Goal: Task Accomplishment & Management: Use online tool/utility

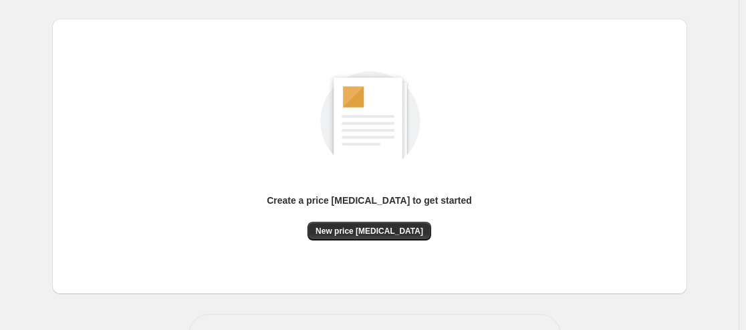
scroll to position [78, 0]
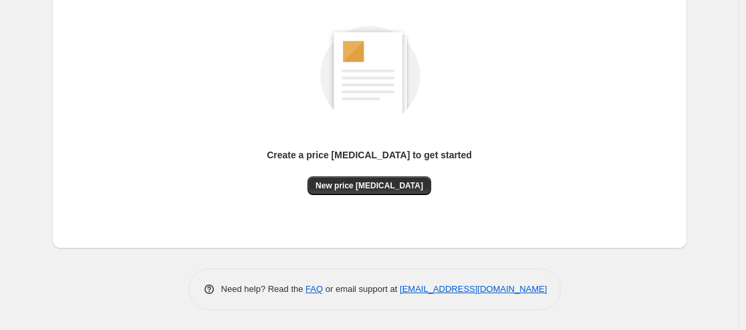
click at [354, 202] on div "Create a price [MEDICAL_DATA] to get started New price [MEDICAL_DATA]" at bounding box center [370, 111] width 614 height 254
click at [362, 180] on button "New price [MEDICAL_DATA]" at bounding box center [369, 185] width 124 height 19
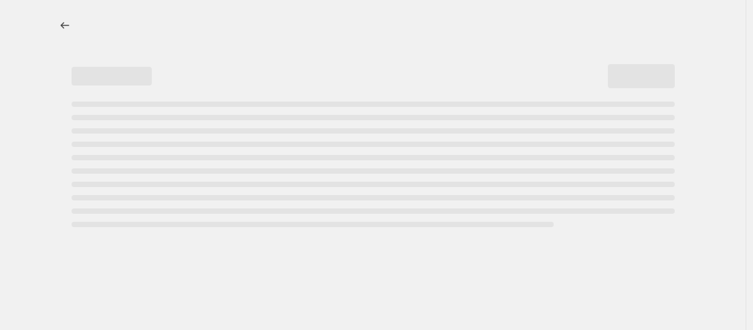
select select "percentage"
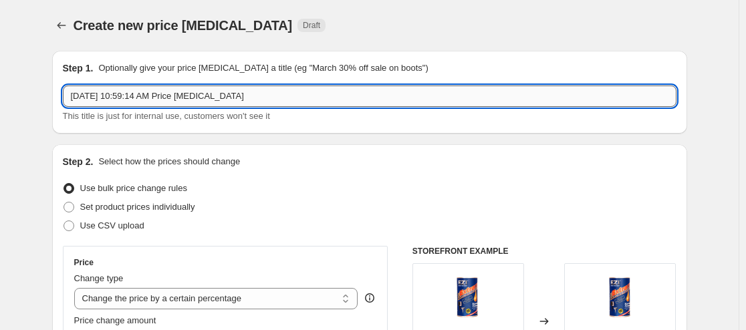
click at [219, 94] on input "[DATE] 10:59:14 AM Price [MEDICAL_DATA]" at bounding box center [370, 96] width 614 height 21
click at [287, 100] on input "[DATE] 10:59:14 AM Price [MEDICAL_DATA]" at bounding box center [370, 96] width 614 height 21
drag, startPoint x: 272, startPoint y: 97, endPoint x: 100, endPoint y: 94, distance: 171.8
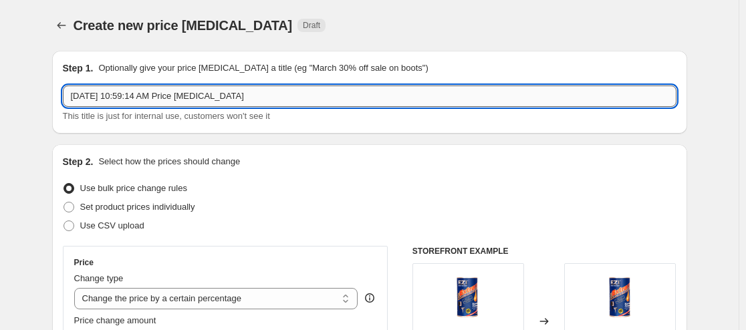
click at [100, 94] on input "[DATE] 10:59:14 AM Price [MEDICAL_DATA]" at bounding box center [370, 96] width 614 height 21
click at [94, 96] on input "[DATE]," at bounding box center [370, 96] width 614 height 21
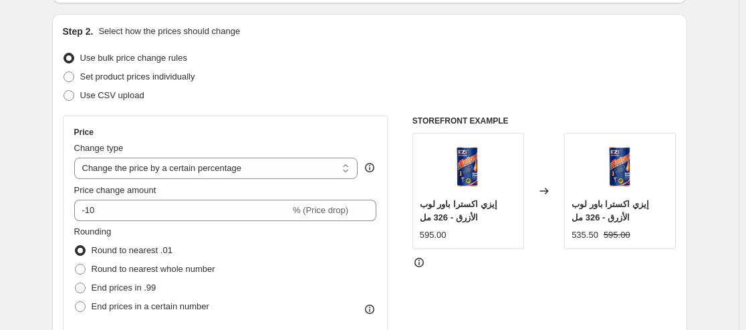
scroll to position [134, 0]
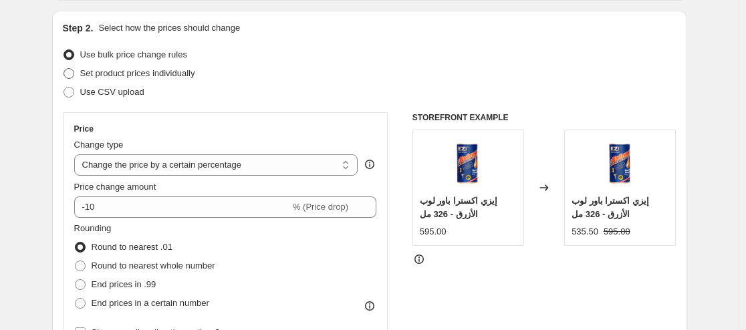
type input "[DATE],"
click at [176, 76] on span "Set product prices individually" at bounding box center [137, 73] width 115 height 10
click at [64, 69] on input "Set product prices individually" at bounding box center [63, 68] width 1 height 1
radio input "true"
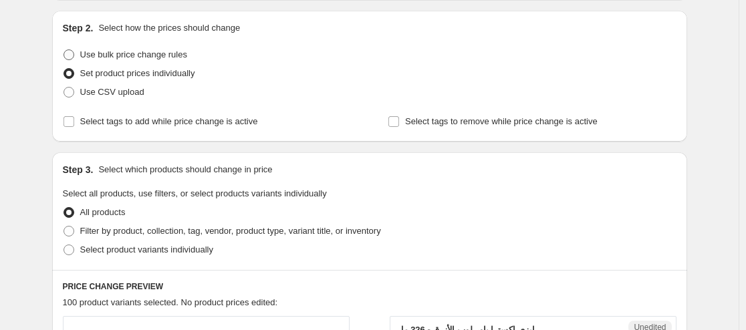
scroll to position [0, 0]
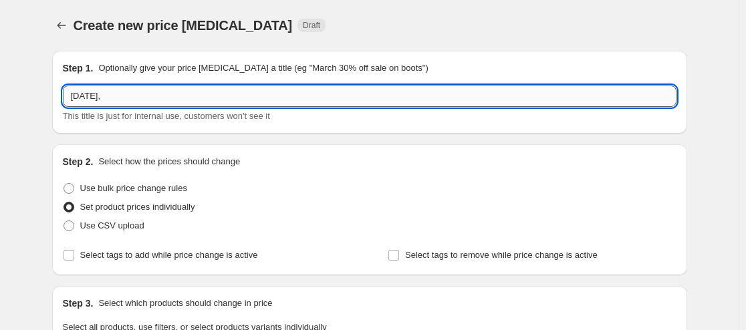
click at [129, 98] on input "[DATE]," at bounding box center [370, 96] width 614 height 21
type input "ث"
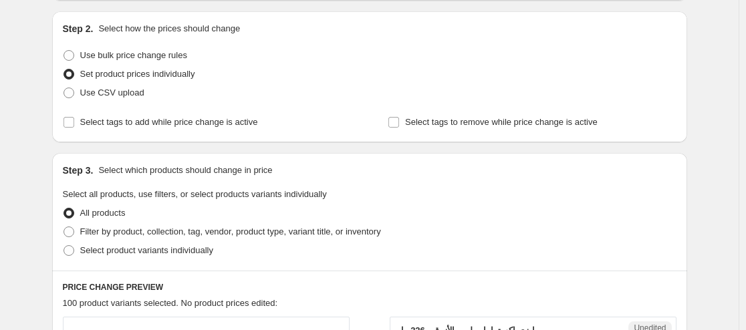
scroll to position [134, 0]
type input "EZI"
click at [150, 55] on span "Use bulk price change rules" at bounding box center [133, 54] width 107 height 10
click at [64, 50] on input "Use bulk price change rules" at bounding box center [63, 49] width 1 height 1
radio input "true"
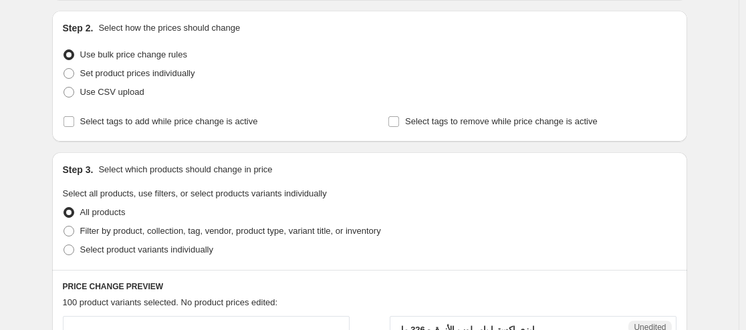
select select "percentage"
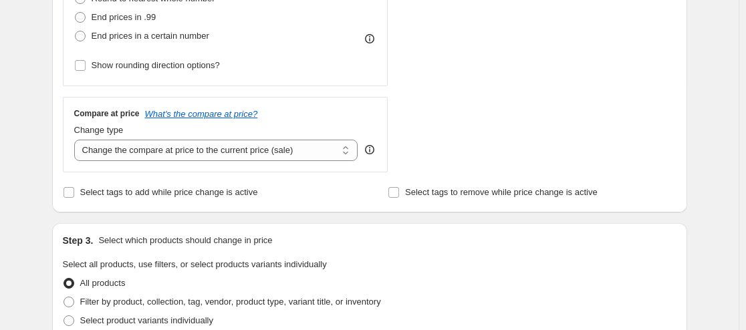
scroll to position [468, 0]
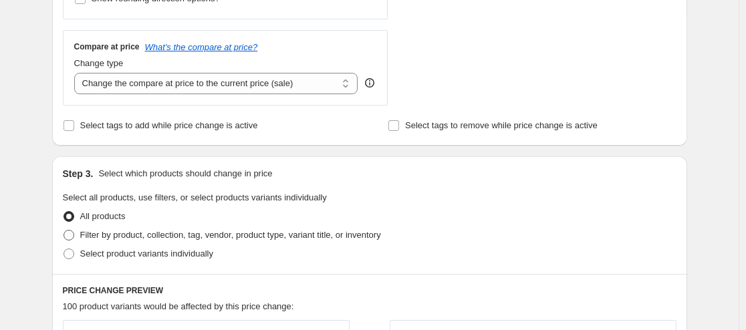
click at [192, 233] on span "Filter by product, collection, tag, vendor, product type, variant title, or inv…" at bounding box center [230, 235] width 301 height 10
click at [64, 231] on input "Filter by product, collection, tag, vendor, product type, variant title, or inv…" at bounding box center [63, 230] width 1 height 1
radio input "true"
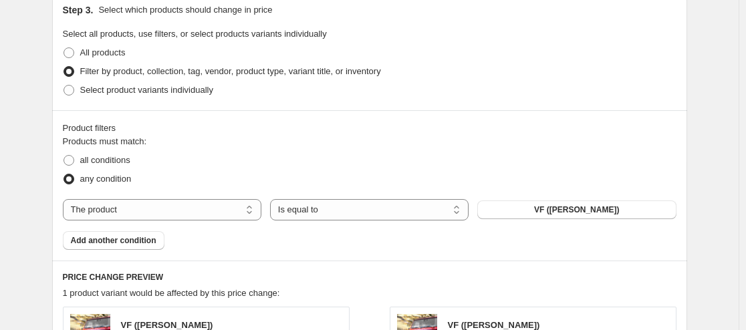
scroll to position [602, 0]
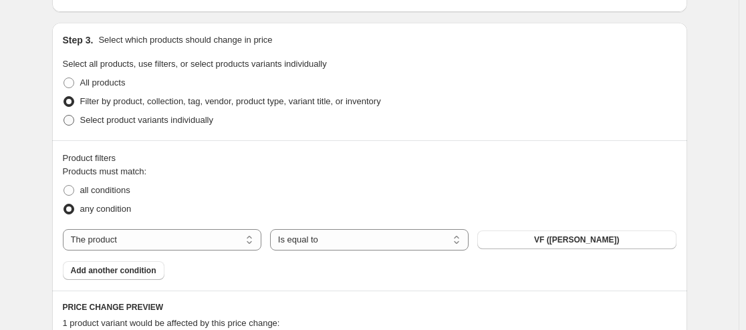
click at [152, 114] on span "Select product variants individually" at bounding box center [146, 120] width 133 height 13
click at [64, 115] on input "Select product variants individually" at bounding box center [63, 115] width 1 height 1
radio input "true"
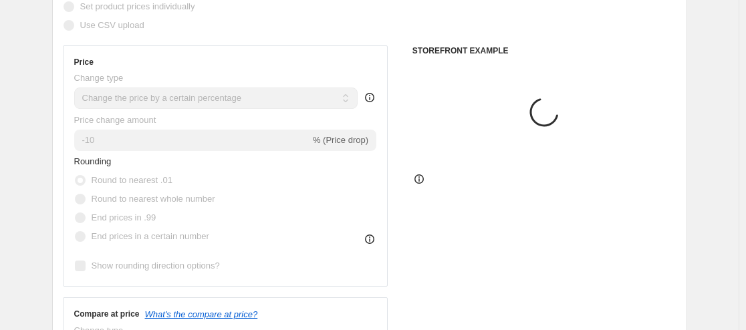
scroll to position [0, 0]
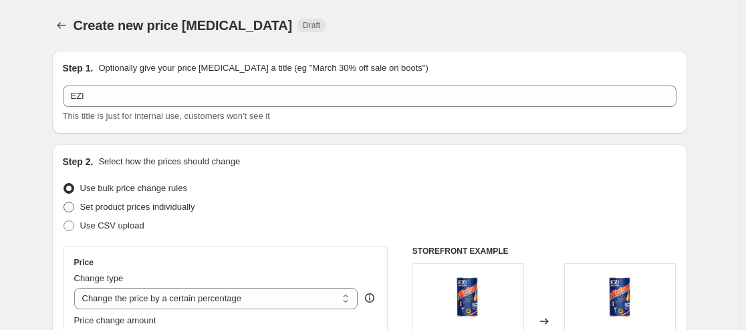
click at [148, 212] on span "Set product prices individually" at bounding box center [137, 207] width 115 height 10
click at [64, 203] on input "Set product prices individually" at bounding box center [63, 202] width 1 height 1
radio input "true"
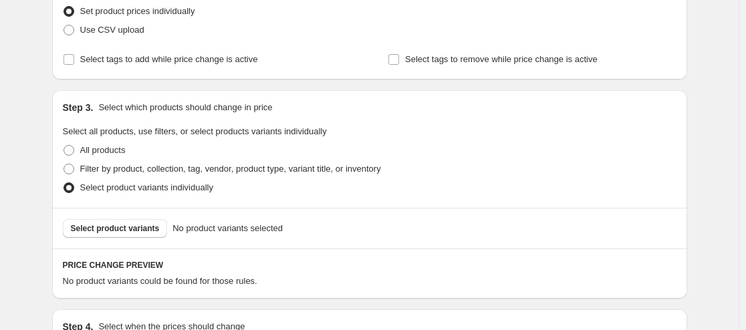
scroll to position [201, 0]
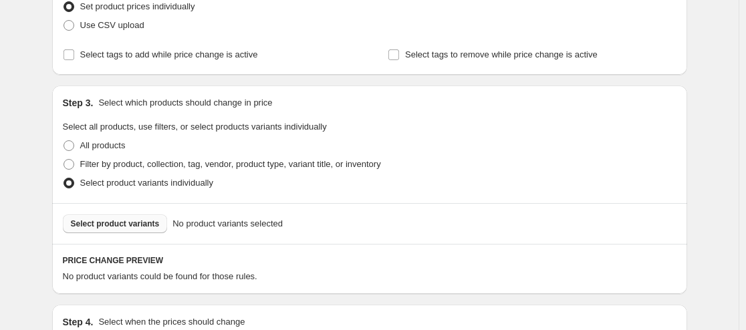
click at [128, 225] on span "Select product variants" at bounding box center [115, 224] width 89 height 11
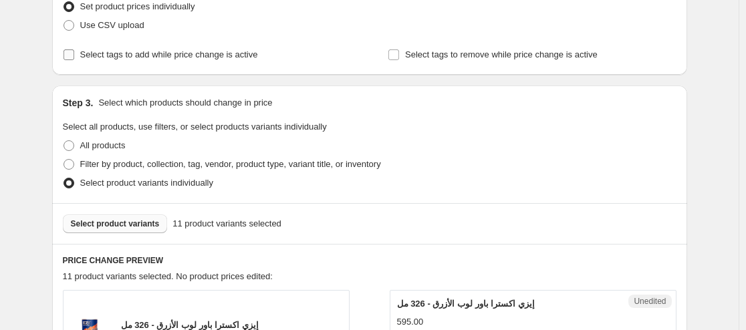
click at [146, 57] on span "Select tags to add while price change is active" at bounding box center [169, 54] width 178 height 10
click at [74, 57] on input "Select tags to add while price change is active" at bounding box center [68, 54] width 11 height 11
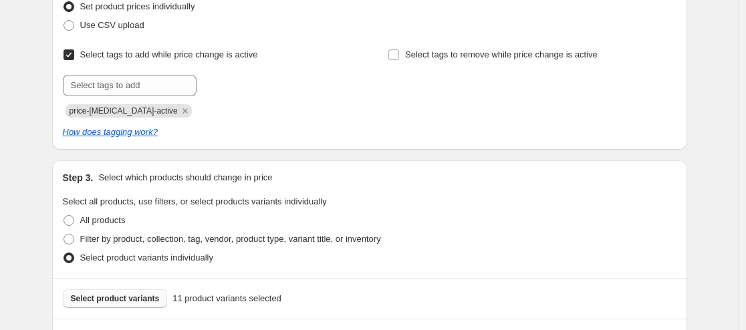
click at [132, 52] on span "Select tags to add while price change is active" at bounding box center [169, 54] width 178 height 10
click at [74, 52] on input "Select tags to add while price change is active" at bounding box center [68, 54] width 11 height 11
checkbox input "false"
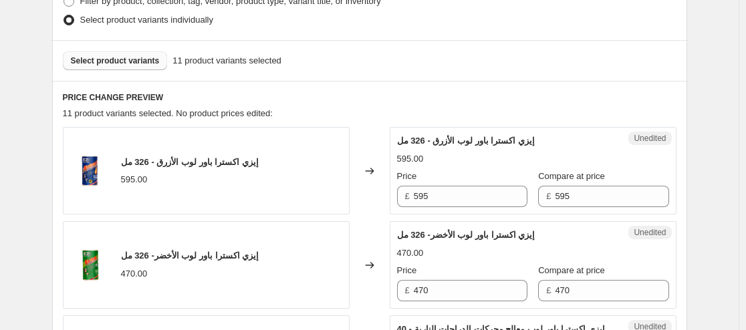
scroll to position [334, 0]
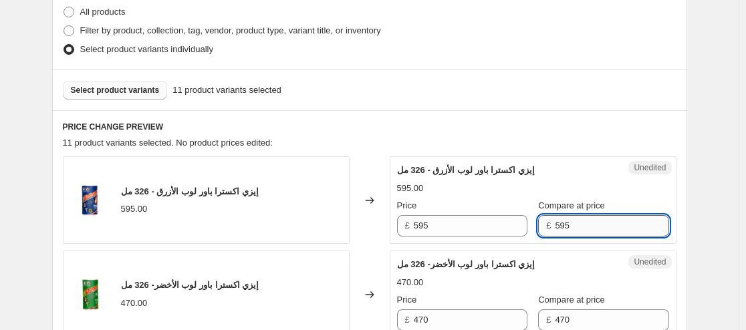
click at [572, 218] on input "595" at bounding box center [612, 225] width 114 height 21
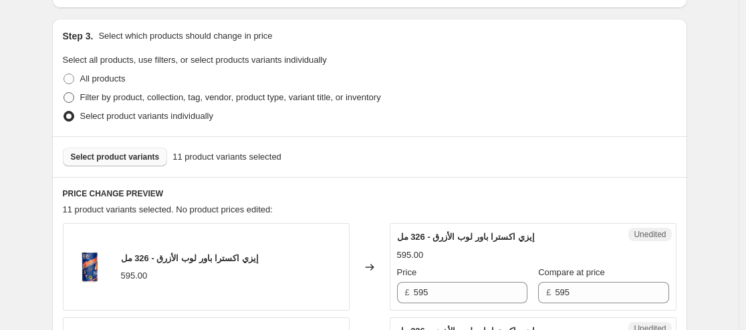
click at [187, 96] on span "Filter by product, collection, tag, vendor, product type, variant title, or inv…" at bounding box center [230, 97] width 301 height 10
click at [64, 93] on input "Filter by product, collection, tag, vendor, product type, variant title, or inv…" at bounding box center [63, 92] width 1 height 1
radio input "true"
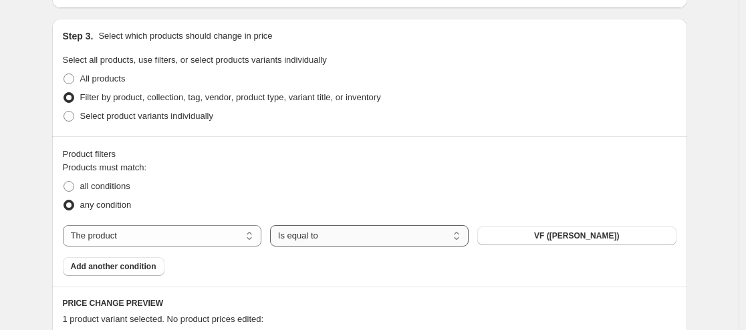
click at [394, 246] on select "Is equal to Is not equal to" at bounding box center [369, 235] width 199 height 21
drag, startPoint x: 384, startPoint y: 241, endPoint x: 344, endPoint y: 241, distance: 39.4
click at [384, 241] on select "Is equal to Is not equal to" at bounding box center [369, 235] width 199 height 21
click at [225, 241] on select "The product The product's collection The product's vendor The product's status …" at bounding box center [162, 235] width 199 height 21
click at [220, 236] on select "The product The product's collection The product's vendor The product's status …" at bounding box center [162, 235] width 199 height 21
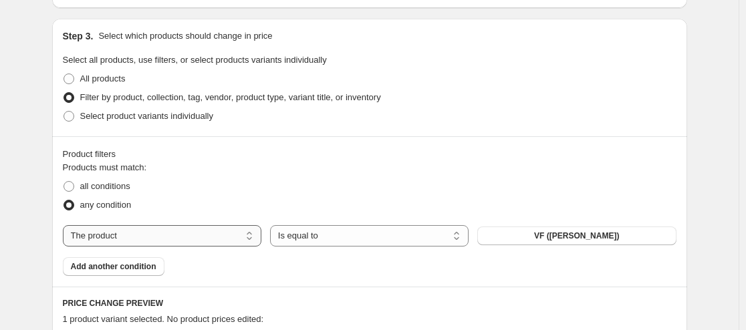
click at [220, 236] on select "The product The product's collection The product's vendor The product's status …" at bounding box center [162, 235] width 199 height 21
click at [218, 232] on select "The product The product's collection The product's vendor The product's status …" at bounding box center [162, 235] width 199 height 21
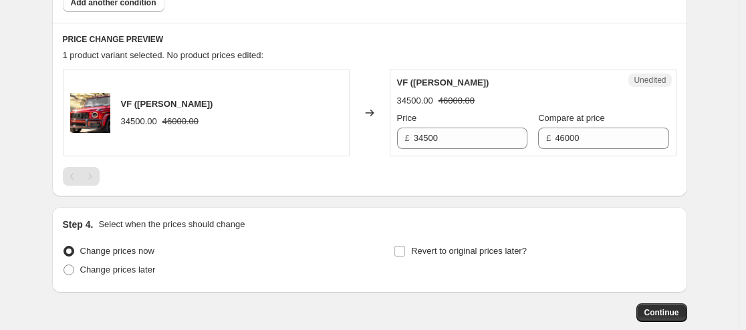
scroll to position [605, 0]
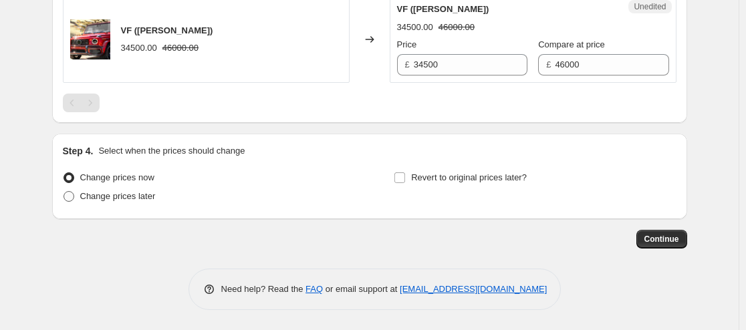
click at [132, 198] on span "Change prices later" at bounding box center [118, 196] width 76 height 10
click at [64, 192] on input "Change prices later" at bounding box center [63, 191] width 1 height 1
radio input "true"
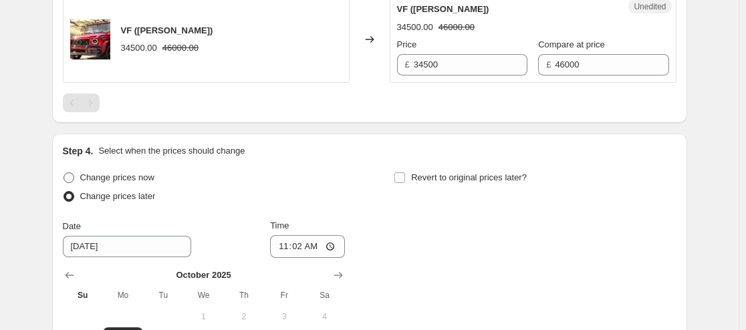
click at [145, 172] on span "Change prices now" at bounding box center [117, 177] width 74 height 10
click at [64, 172] on input "Change prices now" at bounding box center [63, 172] width 1 height 1
radio input "true"
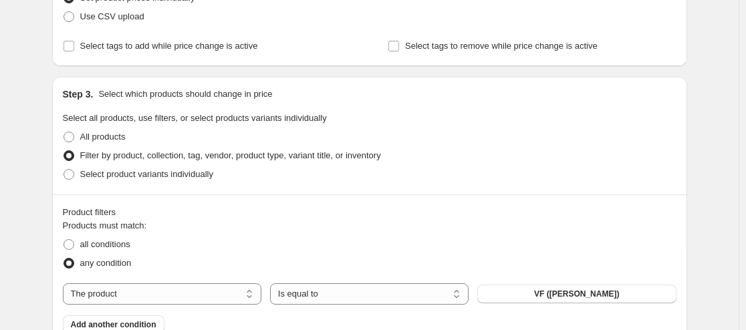
scroll to position [267, 0]
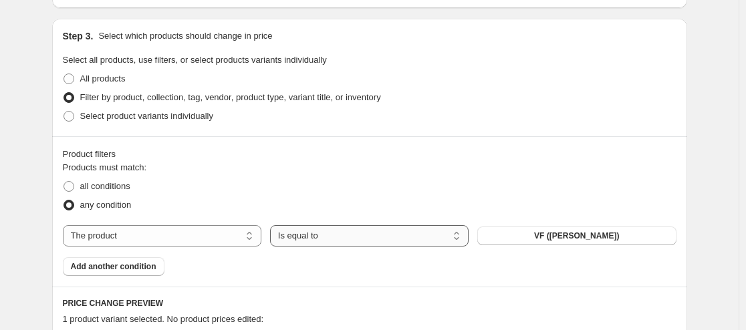
click at [350, 245] on select "Is equal to Is not equal to" at bounding box center [369, 235] width 199 height 21
drag, startPoint x: 338, startPoint y: 237, endPoint x: 259, endPoint y: 238, distance: 79.5
click at [338, 237] on select "Is equal to Is not equal to" at bounding box center [369, 235] width 199 height 21
click at [163, 242] on select "The product The product's collection The product's vendor The product's status …" at bounding box center [162, 235] width 199 height 21
click at [163, 240] on select "The product The product's collection The product's vendor The product's status …" at bounding box center [162, 235] width 199 height 21
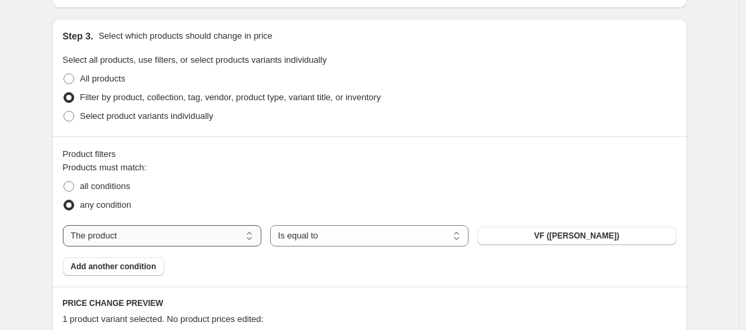
click at [163, 240] on select "The product The product's collection The product's vendor The product's status …" at bounding box center [162, 235] width 199 height 21
click at [124, 186] on span "all conditions" at bounding box center [105, 186] width 50 height 10
click at [64, 182] on input "all conditions" at bounding box center [63, 181] width 1 height 1
radio input "true"
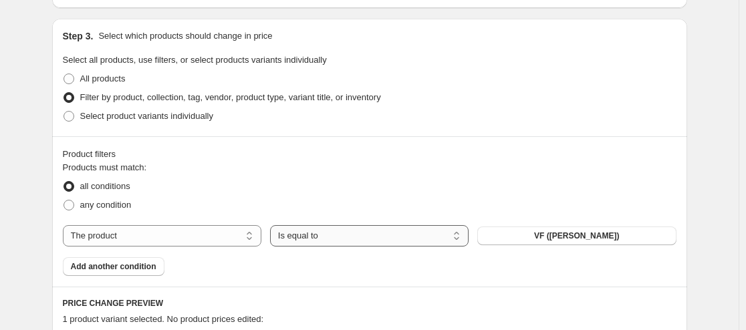
click at [386, 242] on select "Is equal to Is not equal to" at bounding box center [369, 235] width 199 height 21
drag, startPoint x: 386, startPoint y: 242, endPoint x: 344, endPoint y: 205, distance: 56.4
click at [386, 242] on select "Is equal to Is not equal to" at bounding box center [369, 235] width 199 height 21
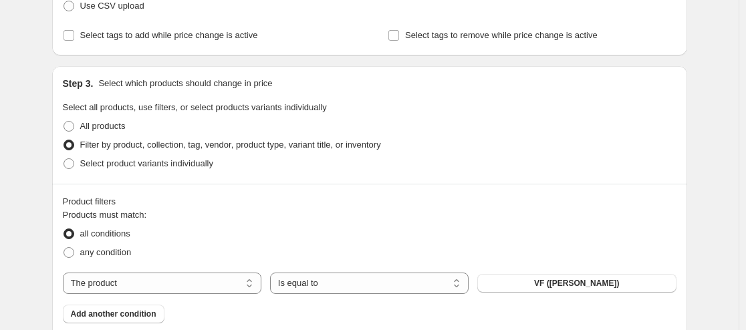
scroll to position [201, 0]
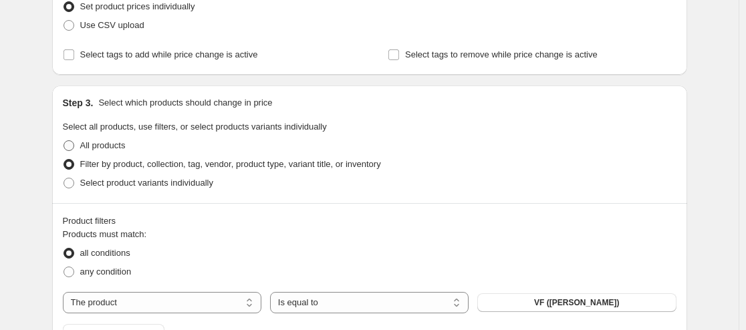
click at [110, 141] on span "All products" at bounding box center [102, 145] width 45 height 10
click at [64, 141] on input "All products" at bounding box center [63, 140] width 1 height 1
radio input "true"
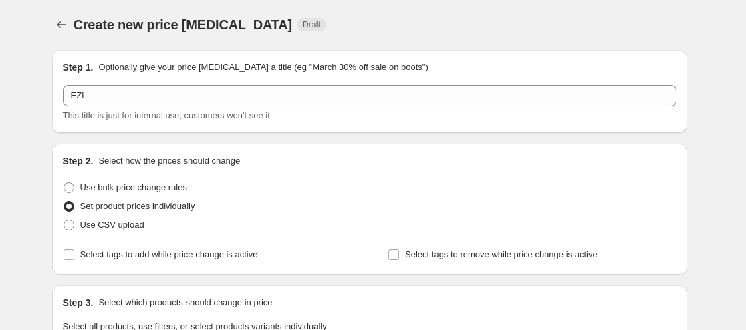
scroll to position [0, 0]
click at [156, 188] on span "Use bulk price change rules" at bounding box center [133, 188] width 107 height 10
click at [64, 184] on input "Use bulk price change rules" at bounding box center [63, 183] width 1 height 1
radio input "true"
select select "percentage"
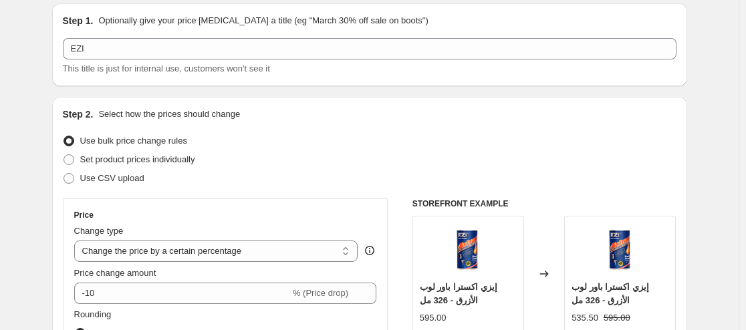
scroll to position [67, 0]
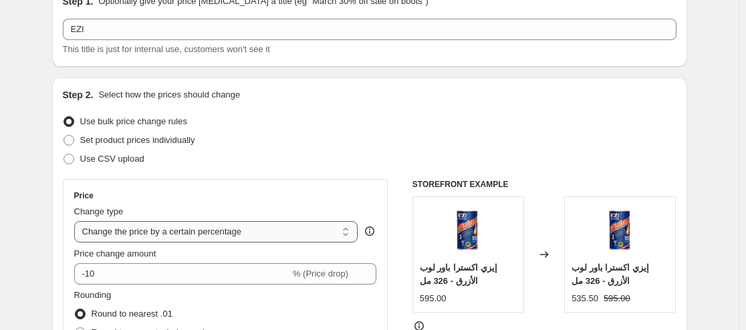
click at [243, 228] on select "Change the price to a certain amount Change the price by a certain amount Chang…" at bounding box center [216, 231] width 284 height 21
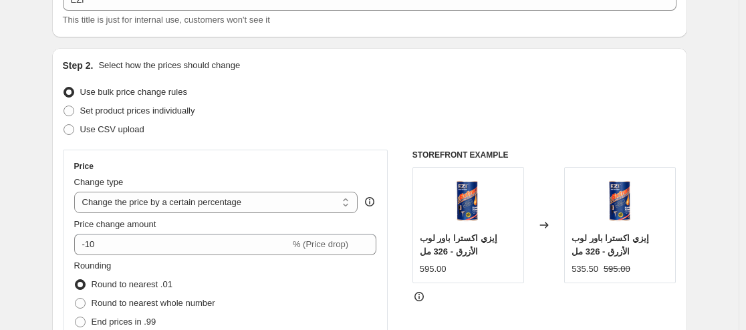
scroll to position [134, 0]
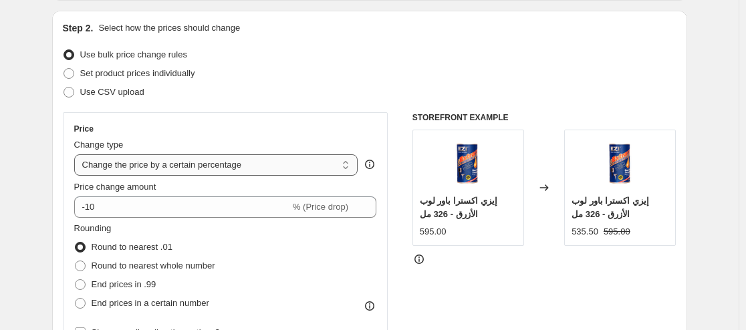
click at [205, 161] on select "Change the price to a certain amount Change the price by a certain amount Chang…" at bounding box center [216, 164] width 284 height 21
click at [77, 154] on select "Change the price to a certain amount Change the price by a certain amount Chang…" at bounding box center [216, 164] width 284 height 21
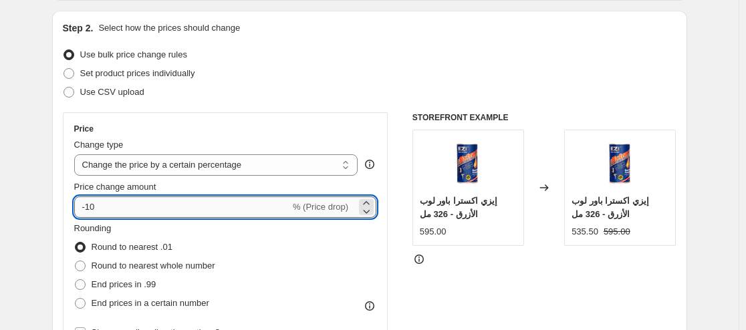
click at [191, 207] on input "-10" at bounding box center [182, 207] width 216 height 21
type input "15"
click at [357, 47] on div "Use bulk price change rules" at bounding box center [370, 54] width 614 height 19
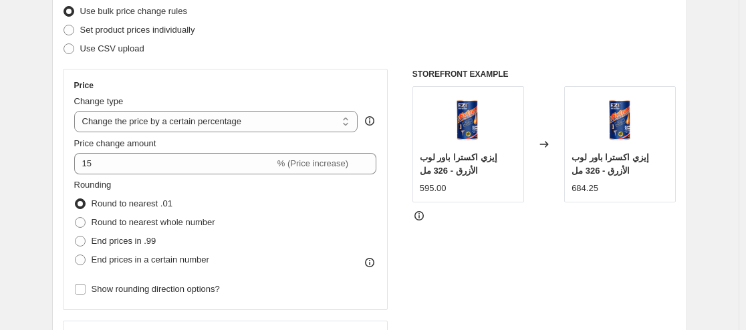
scroll to position [201, 0]
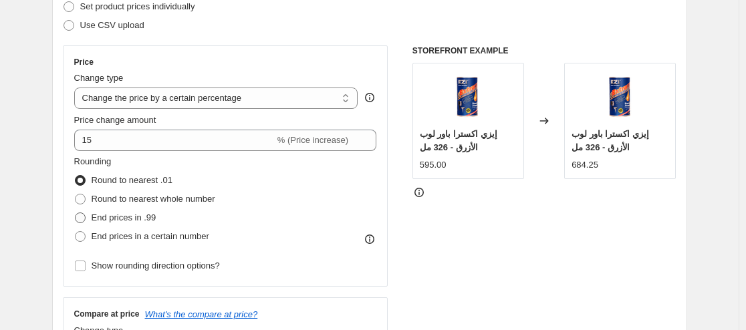
click at [136, 216] on span "End prices in .99" at bounding box center [124, 218] width 65 height 10
click at [76, 213] on input "End prices in .99" at bounding box center [75, 213] width 1 height 1
radio input "true"
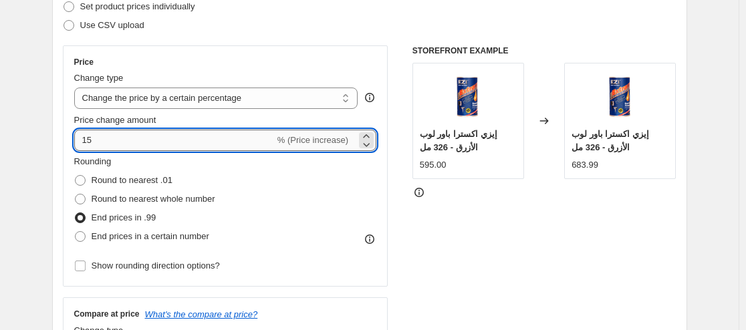
click at [82, 141] on input "15" at bounding box center [174, 140] width 201 height 21
type input "-15"
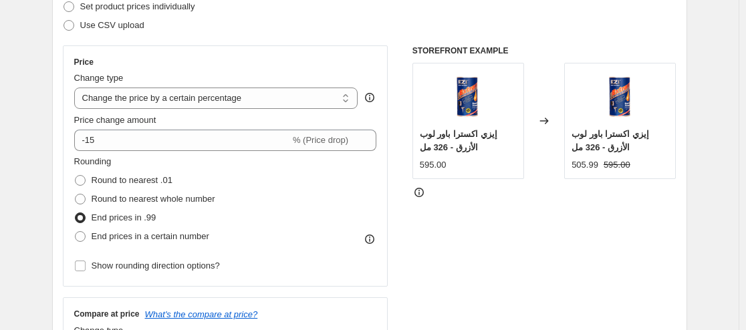
click at [273, 3] on div "Set product prices individually" at bounding box center [370, 6] width 614 height 19
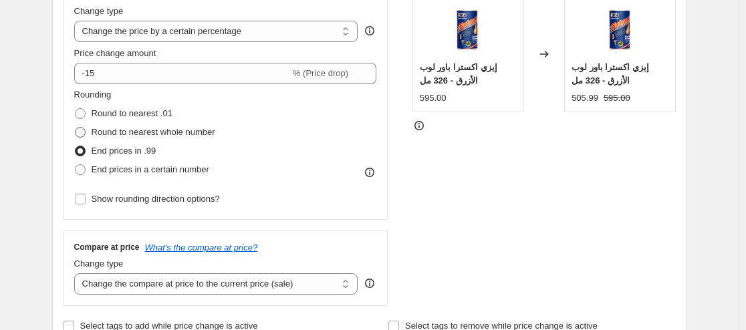
click at [128, 132] on span "Round to nearest whole number" at bounding box center [154, 132] width 124 height 10
click at [76, 128] on input "Round to nearest whole number" at bounding box center [75, 127] width 1 height 1
radio input "true"
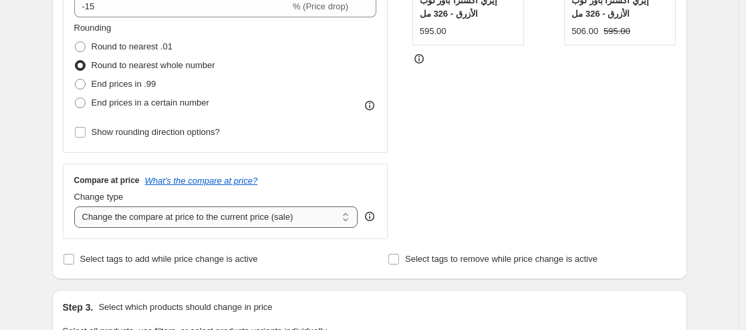
click at [240, 217] on select "Change the compare at price to the current price (sale) Change the compare at p…" at bounding box center [216, 217] width 284 height 21
click at [251, 217] on select "Change the compare at price to the current price (sale) Change the compare at p…" at bounding box center [216, 217] width 284 height 21
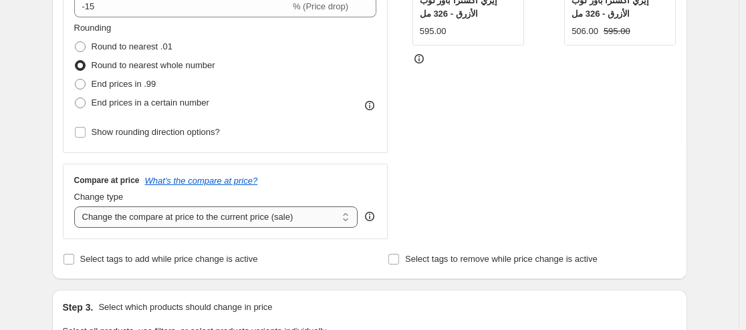
click at [77, 207] on select "Change the compare at price to the current price (sale) Change the compare at p…" at bounding box center [216, 217] width 284 height 21
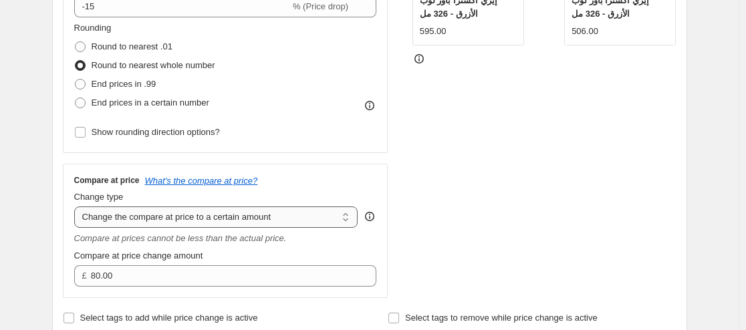
click at [273, 224] on select "Change the compare at price to the current price (sale) Change the compare at p…" at bounding box center [216, 217] width 284 height 21
click at [77, 207] on select "Change the compare at price to the current price (sale) Change the compare at p…" at bounding box center [216, 217] width 284 height 21
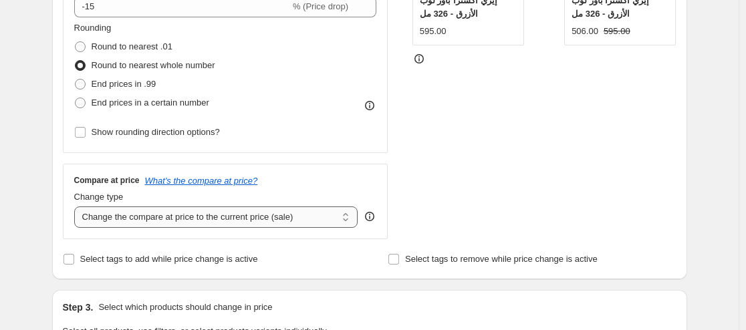
click at [304, 216] on select "Change the compare at price to the current price (sale) Change the compare at p…" at bounding box center [216, 217] width 284 height 21
click at [77, 207] on select "Change the compare at price to the current price (sale) Change the compare at p…" at bounding box center [216, 217] width 284 height 21
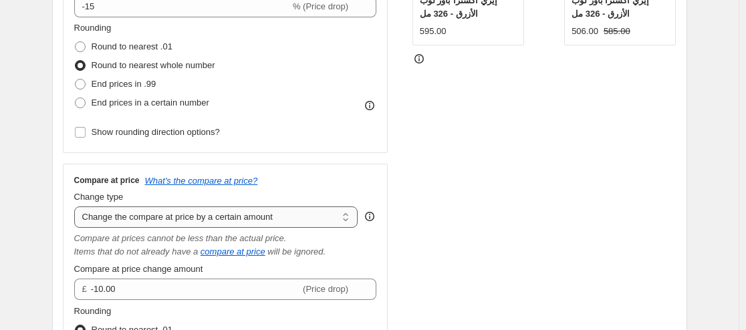
click at [274, 215] on select "Change the compare at price to the current price (sale) Change the compare at p…" at bounding box center [216, 217] width 284 height 21
select select "ep"
click at [77, 207] on select "Change the compare at price to the current price (sale) Change the compare at p…" at bounding box center [216, 217] width 284 height 21
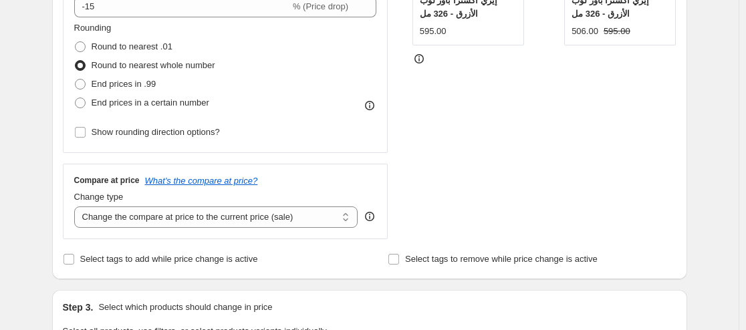
drag, startPoint x: 569, startPoint y: 156, endPoint x: 523, endPoint y: 150, distance: 46.4
click at [569, 156] on div "STOREFRONT EXAMPLE إيزي اكسترا باور لوب الأزرق - 326 مل 595.00 Changed to إيزي …" at bounding box center [544, 76] width 264 height 328
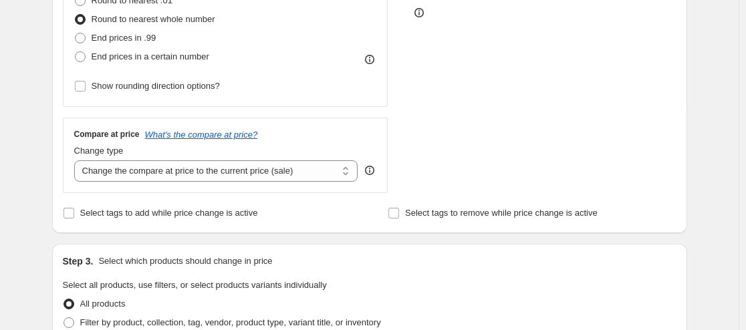
scroll to position [401, 0]
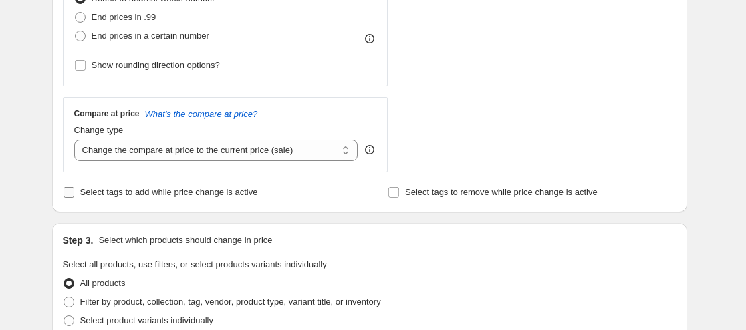
click at [133, 194] on span "Select tags to add while price change is active" at bounding box center [169, 192] width 178 height 10
click at [74, 194] on input "Select tags to add while price change is active" at bounding box center [68, 192] width 11 height 11
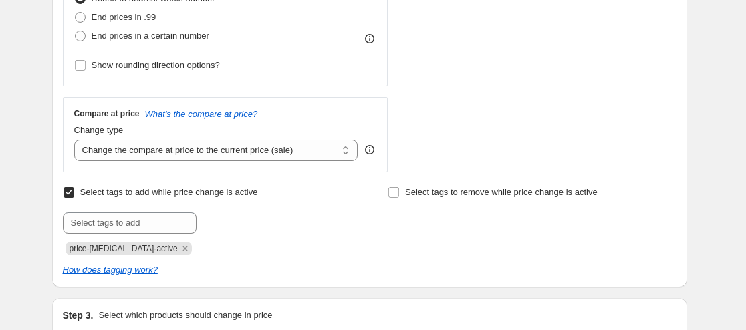
click at [162, 197] on span "Select tags to add while price change is active" at bounding box center [169, 192] width 178 height 10
click at [74, 197] on input "Select tags to add while price change is active" at bounding box center [68, 192] width 11 height 11
checkbox input "false"
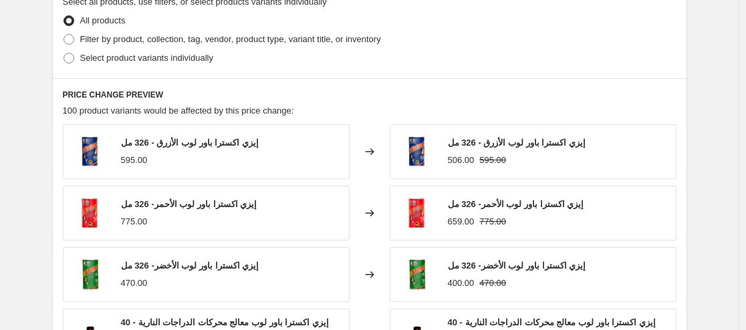
scroll to position [668, 0]
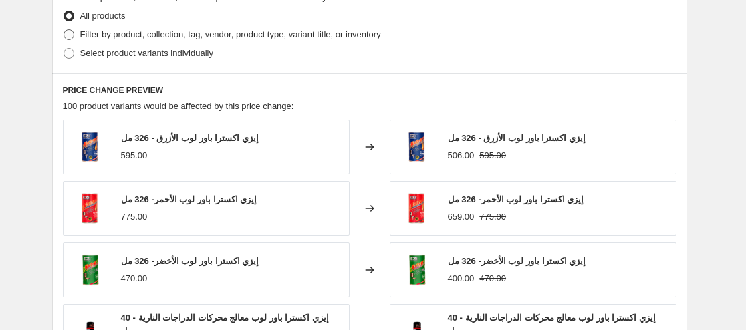
click at [154, 34] on span "Filter by product, collection, tag, vendor, product type, variant title, or inv…" at bounding box center [230, 34] width 301 height 10
click at [64, 30] on input "Filter by product, collection, tag, vendor, product type, variant title, or inv…" at bounding box center [63, 29] width 1 height 1
radio input "true"
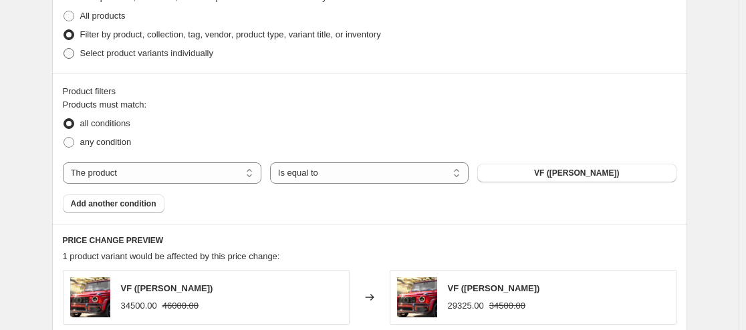
click at [141, 54] on span "Select product variants individually" at bounding box center [146, 53] width 133 height 10
click at [64, 49] on input "Select product variants individually" at bounding box center [63, 48] width 1 height 1
radio input "true"
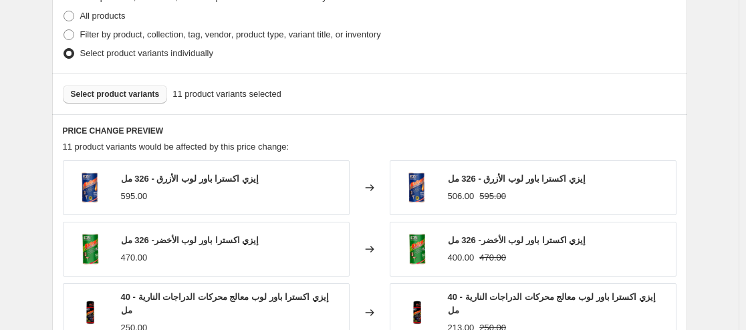
click at [130, 98] on span "Select product variants" at bounding box center [115, 94] width 89 height 11
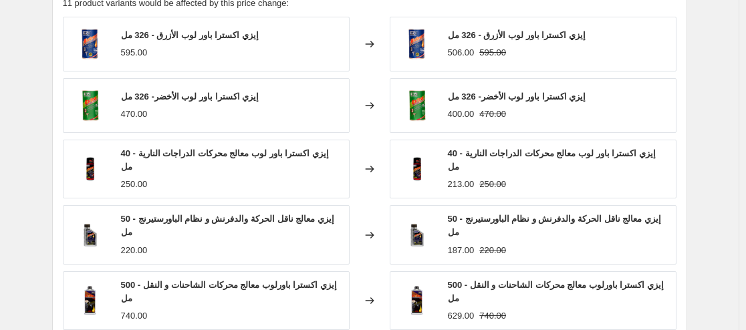
scroll to position [936, 0]
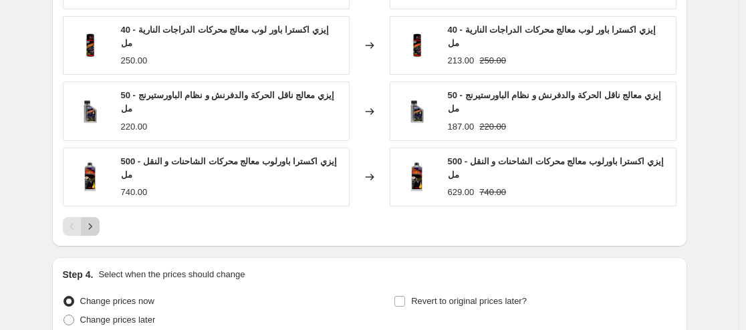
click at [97, 220] on icon "Next" at bounding box center [90, 226] width 13 height 13
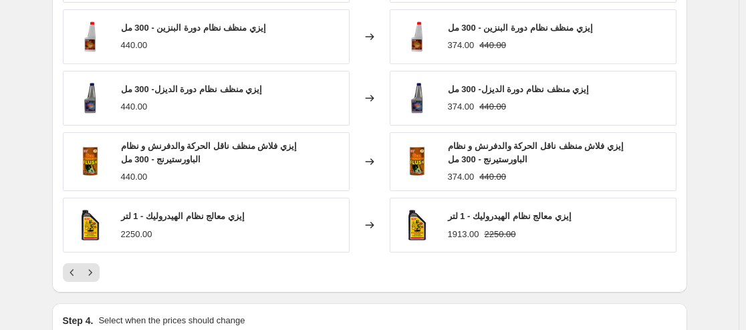
scroll to position [1051, 0]
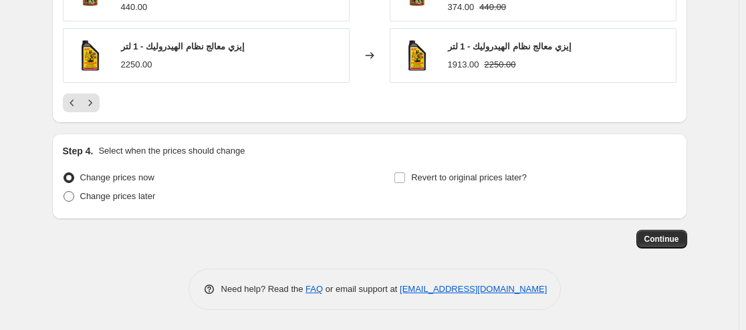
click at [118, 199] on span "Change prices later" at bounding box center [118, 196] width 76 height 10
click at [64, 192] on input "Change prices later" at bounding box center [63, 191] width 1 height 1
radio input "true"
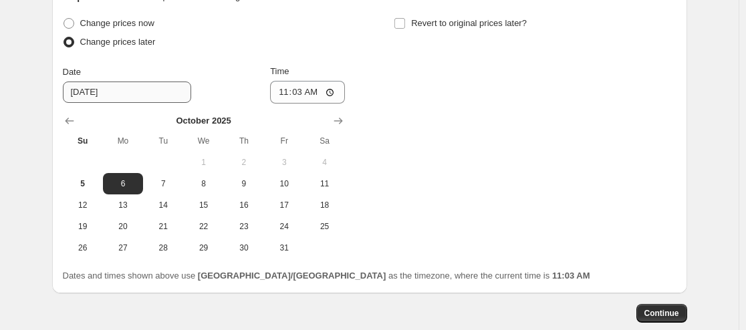
scroll to position [1185, 0]
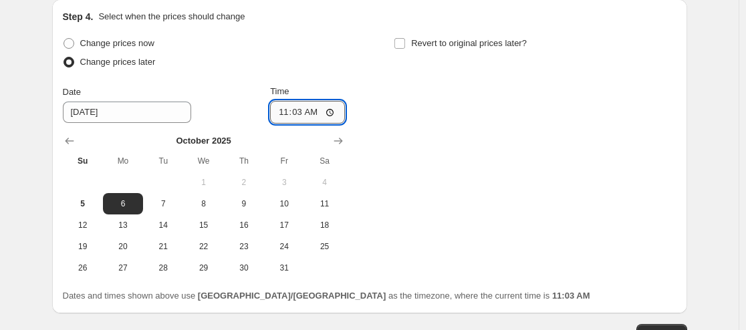
click at [336, 116] on input "11:03" at bounding box center [307, 112] width 75 height 23
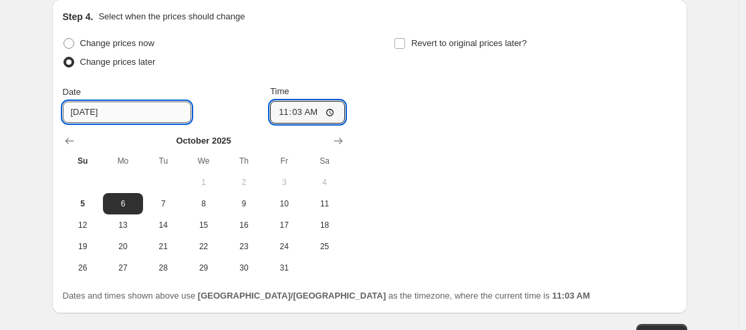
click at [143, 106] on input "[DATE]" at bounding box center [127, 112] width 128 height 21
click at [89, 115] on input "[DATE]" at bounding box center [127, 112] width 128 height 21
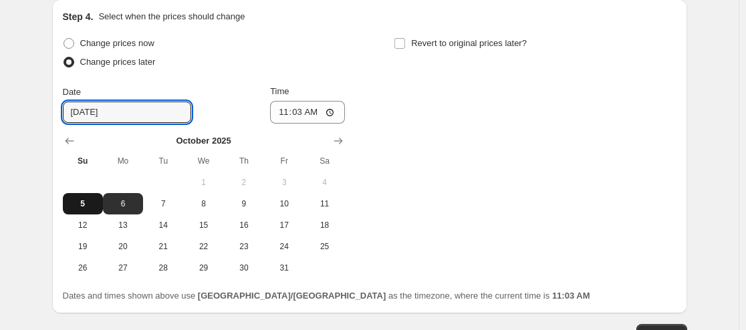
type input "[DATE]"
click at [88, 203] on span "5" at bounding box center [82, 204] width 29 height 11
click at [128, 112] on input "[DATE]" at bounding box center [127, 112] width 128 height 21
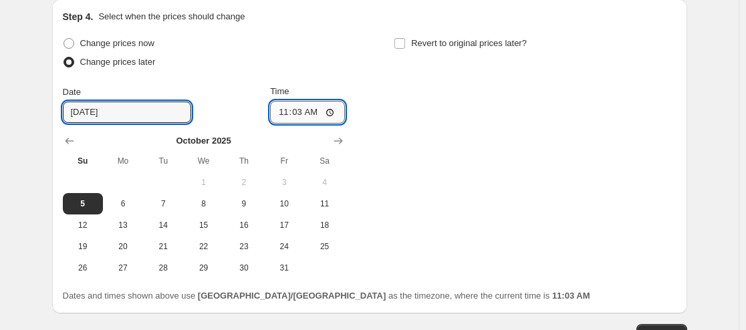
click at [330, 114] on input "11:03" at bounding box center [307, 112] width 75 height 23
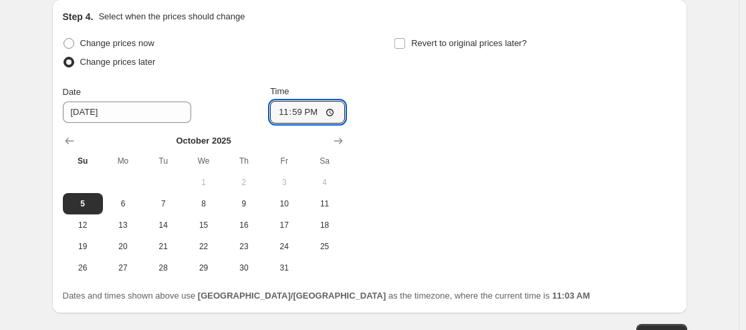
type input "23:59"
click at [483, 167] on div "Change prices now Change prices later Date [DATE] Time 23:59 [DATE] Su Mo Tu We…" at bounding box center [370, 156] width 614 height 245
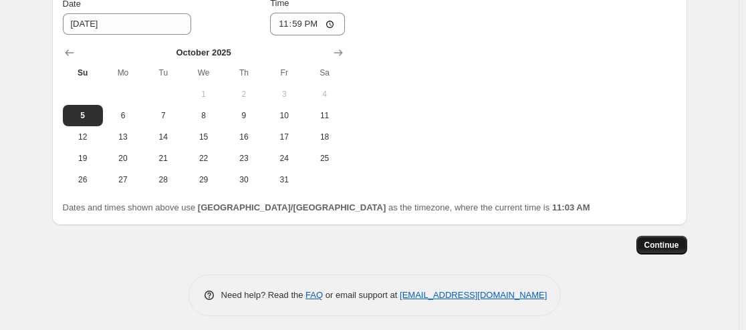
scroll to position [1280, 0]
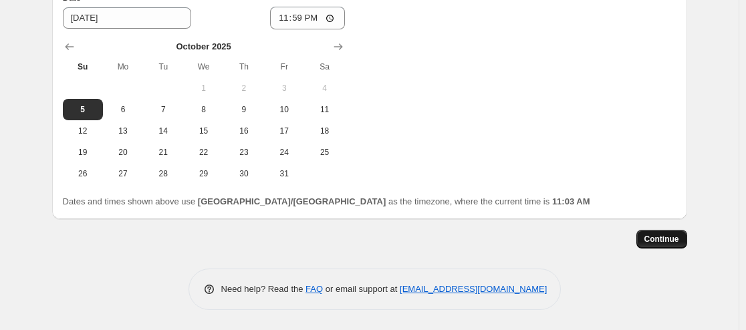
click at [662, 239] on span "Continue" at bounding box center [661, 239] width 35 height 11
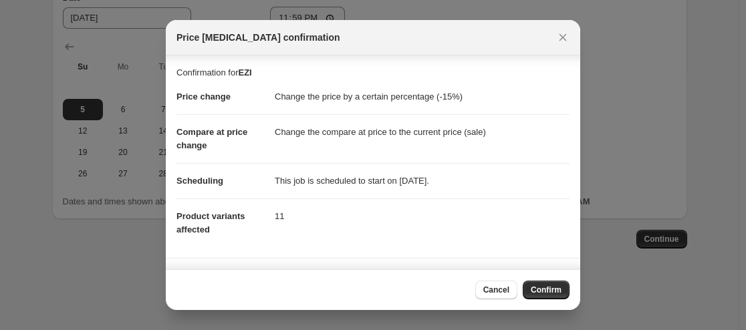
scroll to position [93, 0]
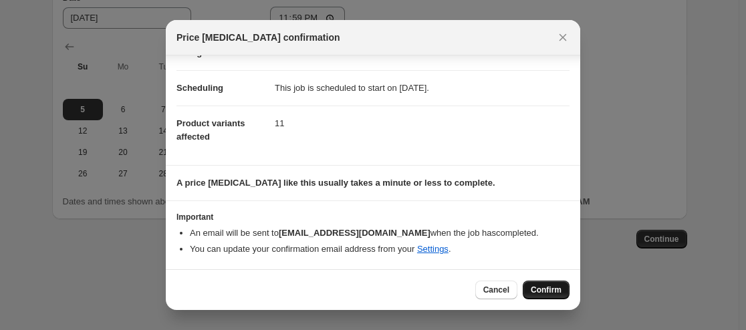
click at [548, 292] on span "Confirm" at bounding box center [546, 290] width 31 height 11
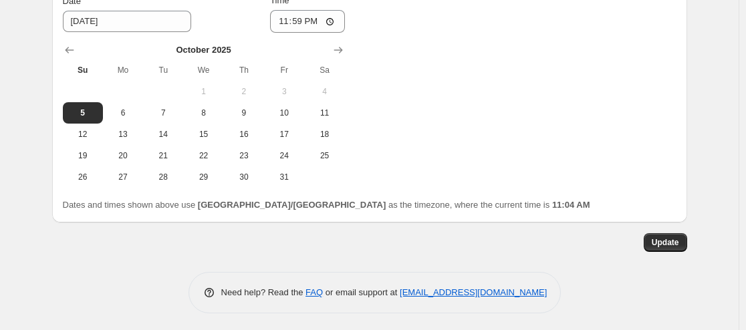
scroll to position [1361, 0]
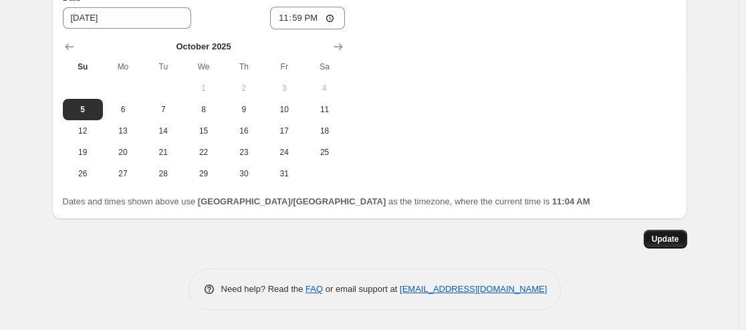
click at [682, 237] on button "Update" at bounding box center [665, 239] width 43 height 19
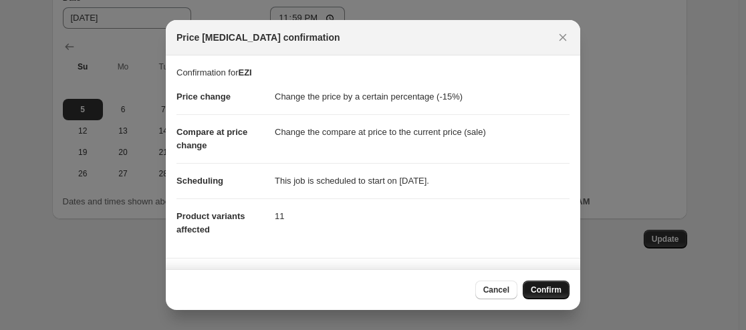
click at [551, 287] on span "Confirm" at bounding box center [546, 290] width 31 height 11
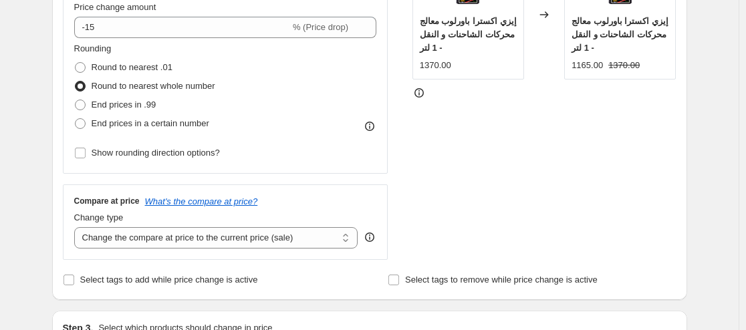
scroll to position [401, 0]
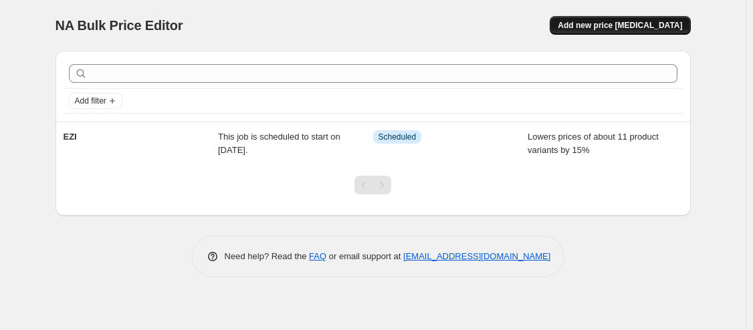
click at [634, 29] on span "Add new price [MEDICAL_DATA]" at bounding box center [619, 25] width 124 height 11
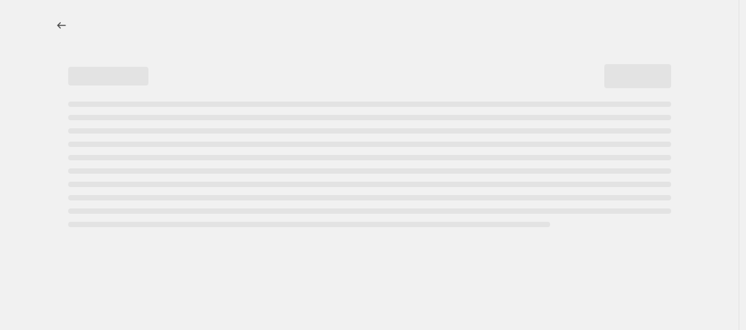
select select "percentage"
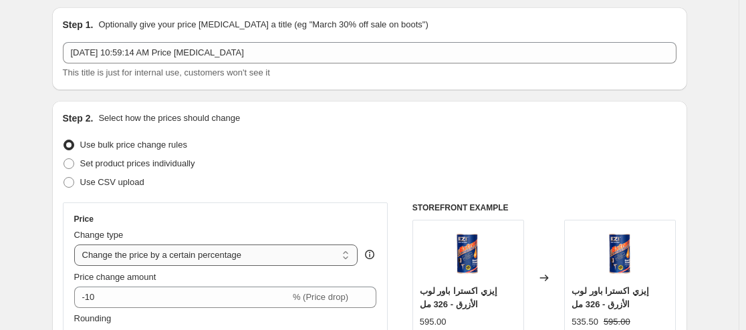
scroll to position [67, 0]
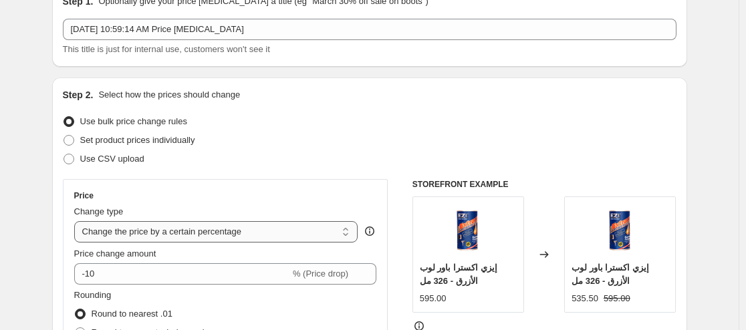
click at [256, 228] on select "Change the price to a certain amount Change the price by a certain amount Chang…" at bounding box center [216, 231] width 284 height 21
click at [77, 221] on select "Change the price to a certain amount Change the price by a certain amount Chang…" at bounding box center [216, 231] width 284 height 21
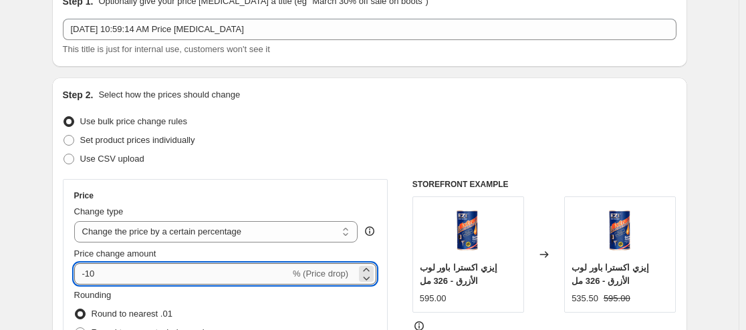
click at [197, 279] on input "-10" at bounding box center [182, 273] width 216 height 21
type input "-25"
click at [382, 126] on div "Use bulk price change rules" at bounding box center [370, 121] width 614 height 19
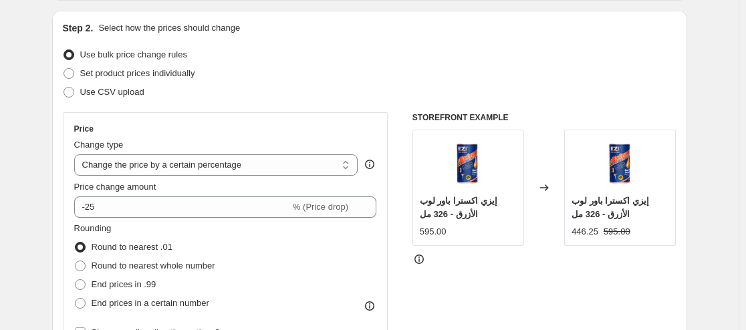
scroll to position [201, 0]
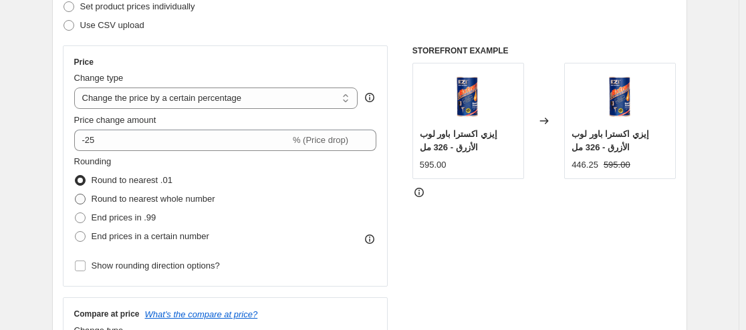
click at [173, 199] on span "Round to nearest whole number" at bounding box center [154, 199] width 124 height 10
click at [76, 194] on input "Round to nearest whole number" at bounding box center [75, 194] width 1 height 1
radio input "true"
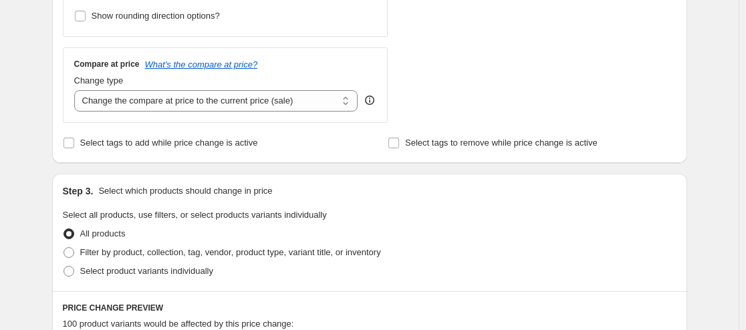
scroll to position [535, 0]
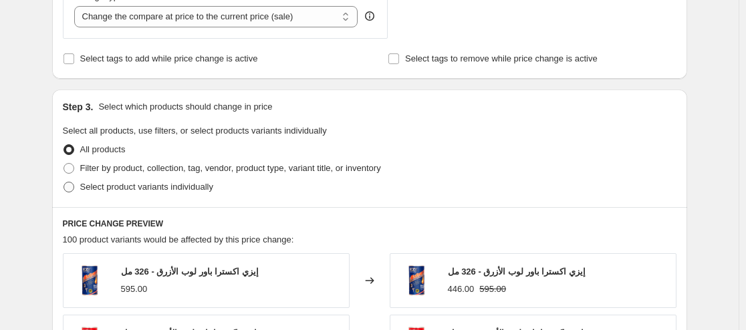
click at [134, 184] on span "Select product variants individually" at bounding box center [146, 187] width 133 height 10
click at [64, 182] on input "Select product variants individually" at bounding box center [63, 182] width 1 height 1
radio input "true"
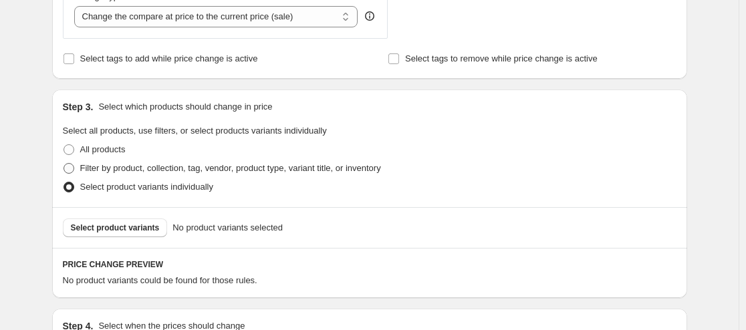
click at [110, 168] on span "Filter by product, collection, tag, vendor, product type, variant title, or inv…" at bounding box center [230, 168] width 301 height 10
click at [64, 164] on input "Filter by product, collection, tag, vendor, product type, variant title, or inv…" at bounding box center [63, 163] width 1 height 1
radio input "true"
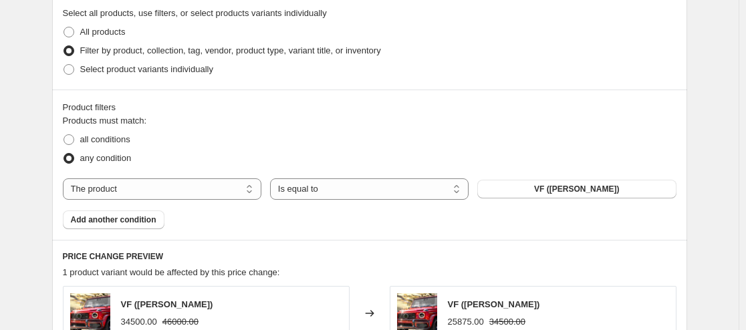
scroll to position [668, 0]
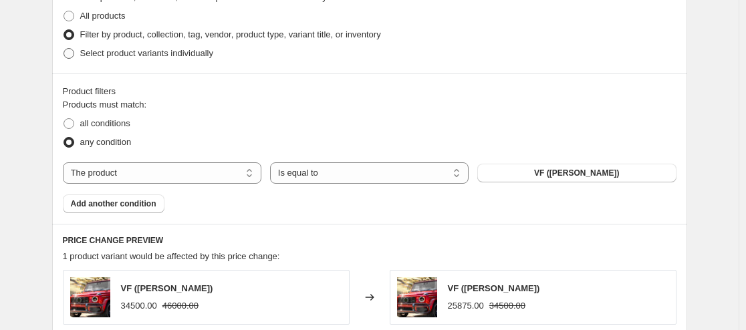
click at [127, 58] on span "Select product variants individually" at bounding box center [146, 53] width 133 height 10
click at [64, 49] on input "Select product variants individually" at bounding box center [63, 48] width 1 height 1
radio input "true"
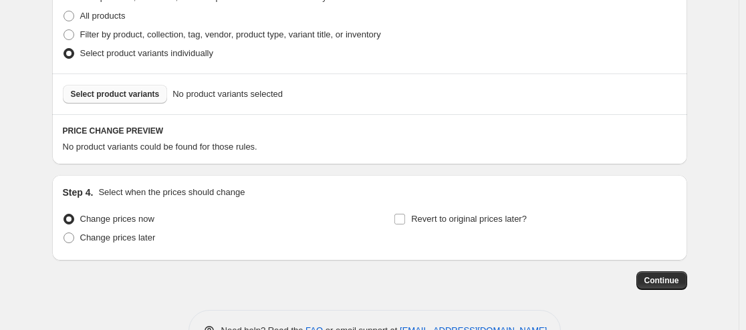
click at [129, 95] on span "Select product variants" at bounding box center [115, 94] width 89 height 11
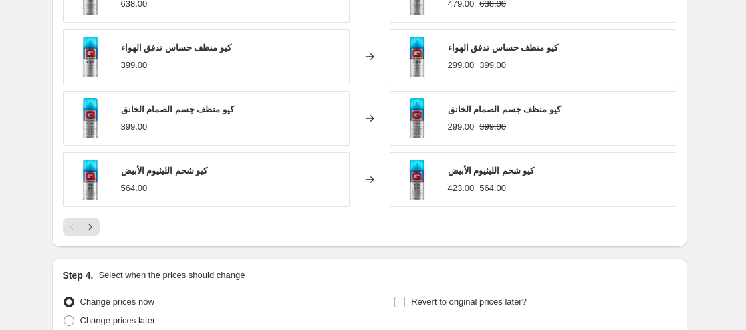
scroll to position [1047, 0]
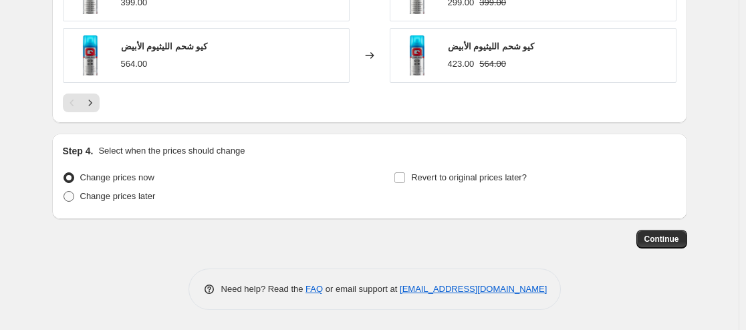
click at [107, 192] on span "Change prices later" at bounding box center [118, 196] width 76 height 10
click at [64, 192] on input "Change prices later" at bounding box center [63, 191] width 1 height 1
radio input "true"
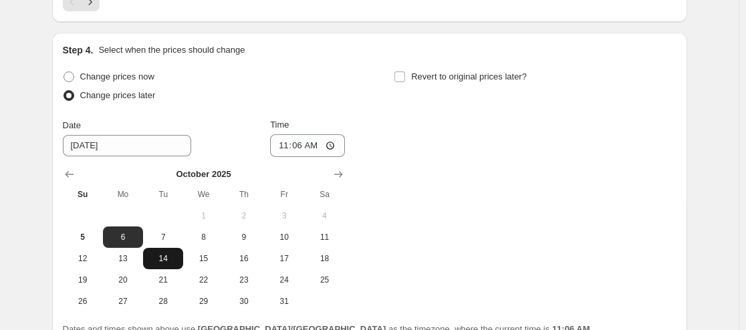
scroll to position [1181, 0]
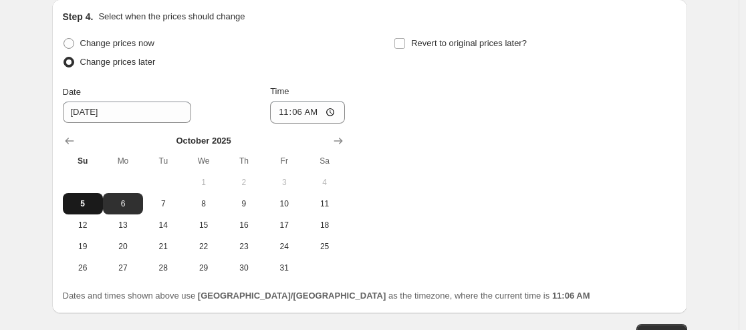
click at [86, 204] on span "5" at bounding box center [82, 204] width 29 height 11
type input "[DATE]"
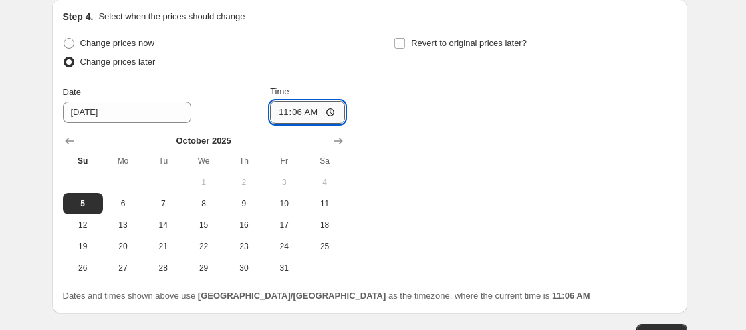
click at [333, 110] on input "11:06" at bounding box center [307, 112] width 75 height 23
type input "23:59"
click at [441, 212] on div "Change prices now Change prices later Date [DATE] Time 23:59 [DATE] Su Mo Tu We…" at bounding box center [370, 156] width 614 height 245
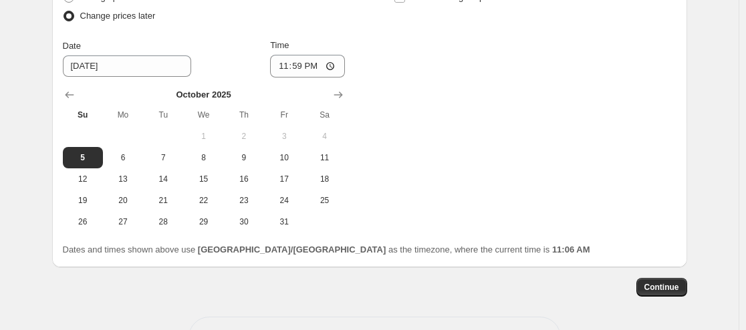
scroll to position [1248, 0]
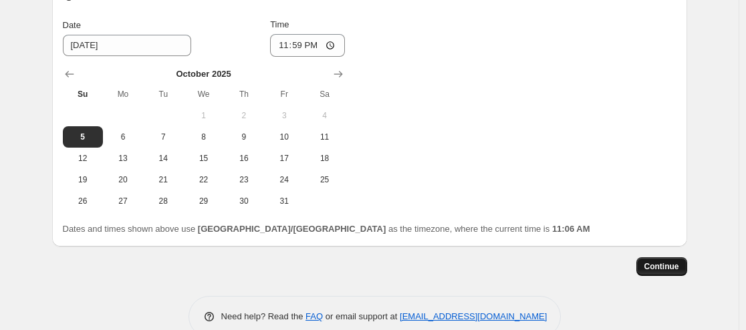
click at [671, 269] on span "Continue" at bounding box center [661, 266] width 35 height 11
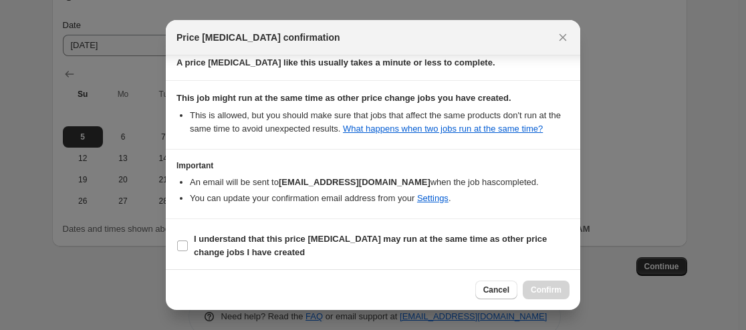
scroll to position [217, 0]
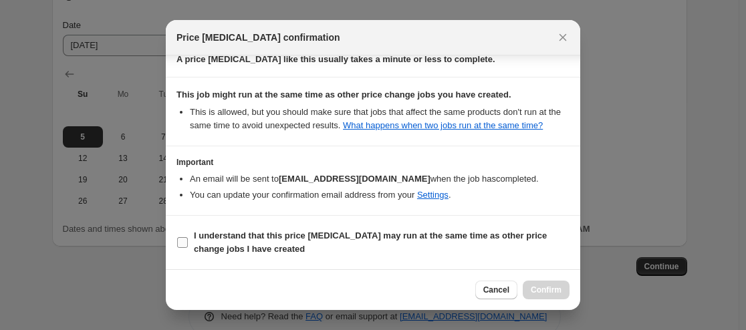
click at [203, 238] on b "I understand that this price [MEDICAL_DATA] may run at the same time as other p…" at bounding box center [370, 242] width 353 height 23
click at [188, 238] on input "I understand that this price [MEDICAL_DATA] may run at the same time as other p…" at bounding box center [182, 242] width 11 height 11
checkbox input "true"
click at [543, 285] on span "Confirm" at bounding box center [546, 290] width 31 height 11
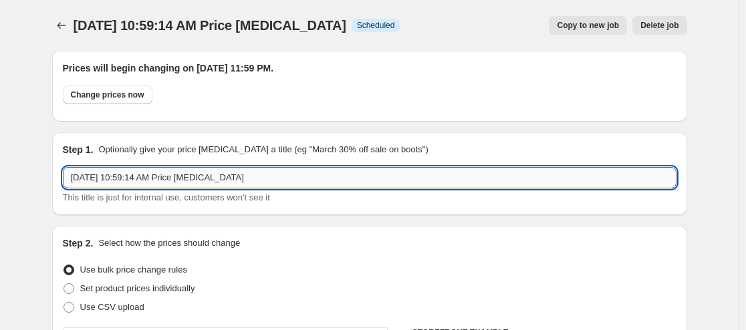
click at [166, 175] on input "[DATE] 10:59:14 AM Price [MEDICAL_DATA]" at bounding box center [370, 177] width 614 height 21
type input ";"
type input "كيو"
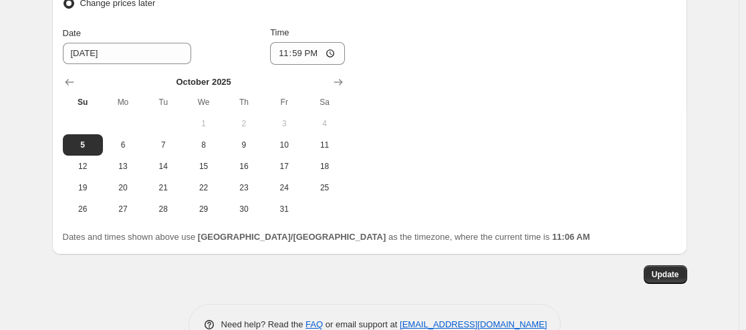
scroll to position [1357, 0]
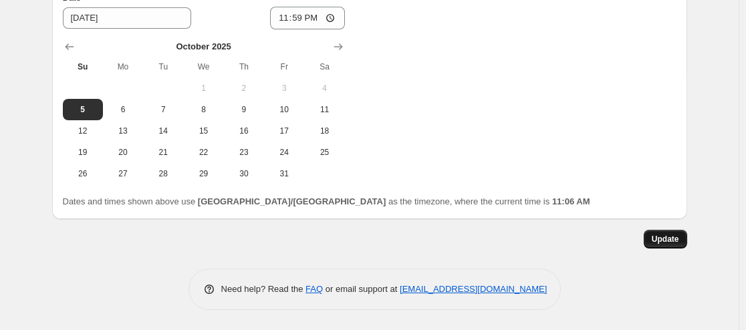
click at [677, 244] on span "Update" at bounding box center [665, 239] width 27 height 11
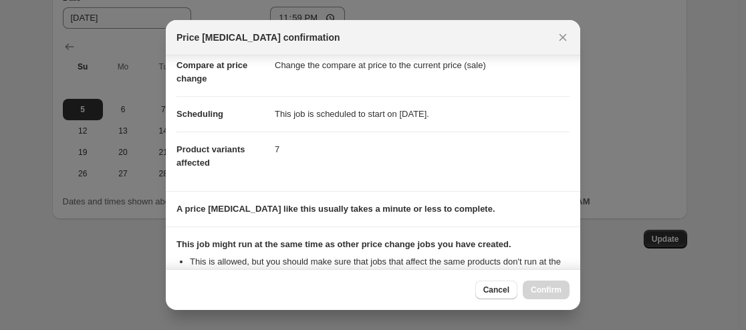
scroll to position [217, 0]
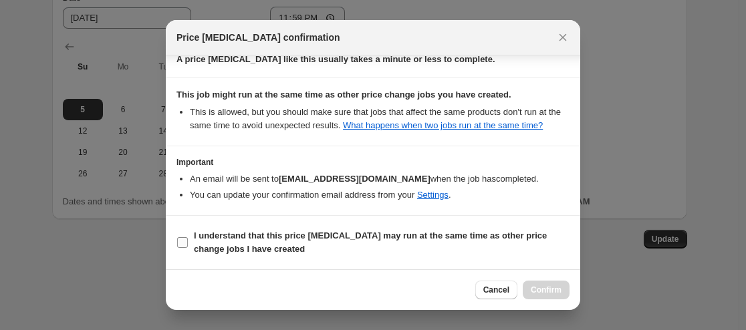
click at [184, 237] on span ":rhc:" at bounding box center [182, 243] width 12 height 12
click at [184, 237] on input "I understand that this price [MEDICAL_DATA] may run at the same time as other p…" at bounding box center [182, 242] width 11 height 11
checkbox input "true"
click at [556, 291] on span "Confirm" at bounding box center [546, 290] width 31 height 11
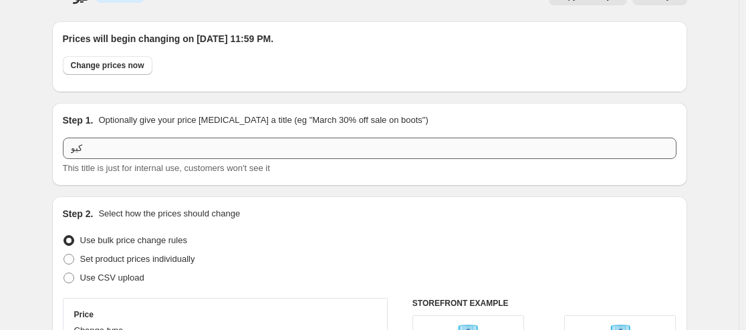
scroll to position [0, 0]
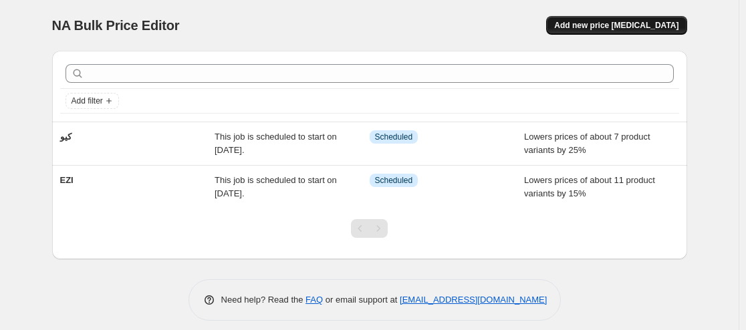
click at [610, 24] on span "Add new price [MEDICAL_DATA]" at bounding box center [616, 25] width 124 height 11
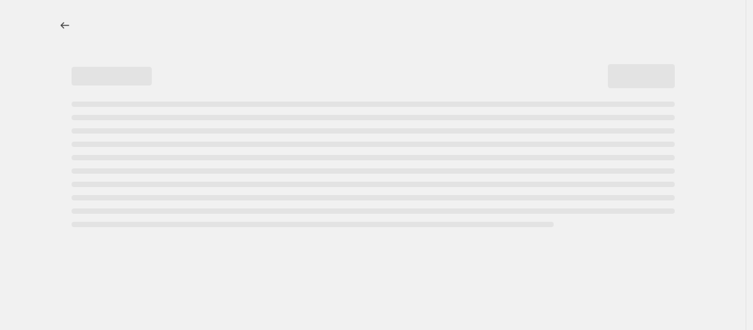
select select "percentage"
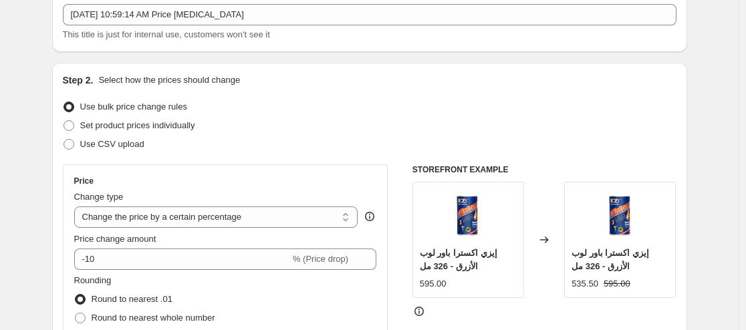
scroll to position [134, 0]
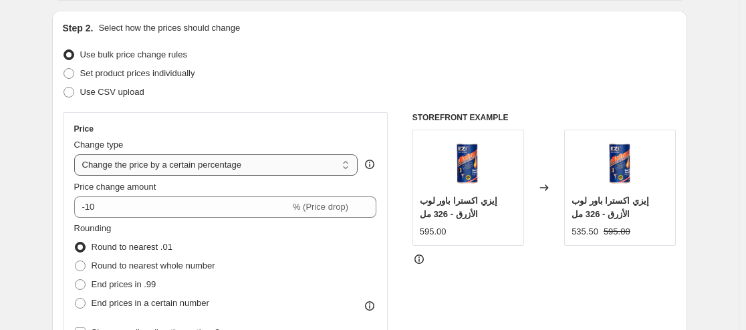
click at [214, 163] on select "Change the price to a certain amount Change the price by a certain amount Chang…" at bounding box center [216, 164] width 284 height 21
click at [227, 106] on div "Step 2. Select how the prices should change Use bulk price change rules Set pro…" at bounding box center [370, 245] width 614 height 448
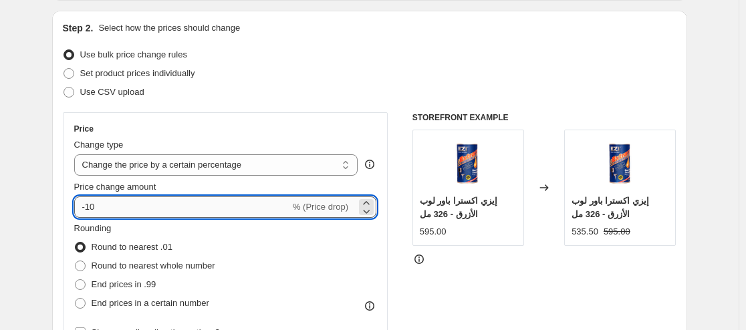
click at [225, 208] on input "-10" at bounding box center [182, 207] width 216 height 21
type input "-1"
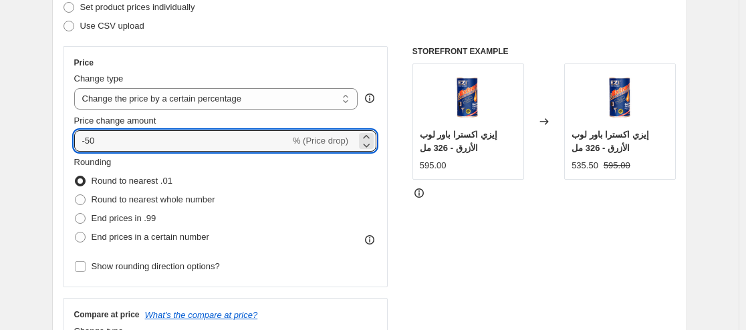
scroll to position [201, 0]
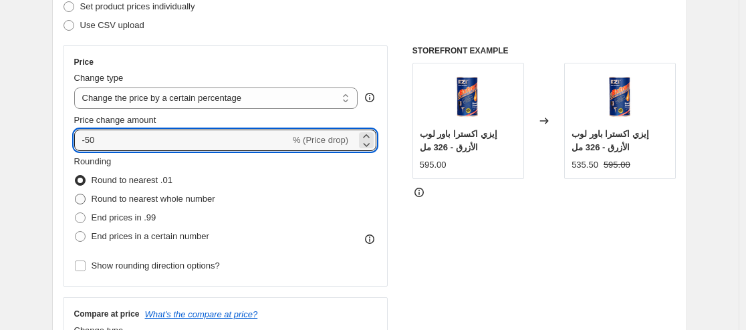
type input "-50"
click at [192, 197] on span "Round to nearest whole number" at bounding box center [154, 199] width 124 height 10
click at [76, 194] on input "Round to nearest whole number" at bounding box center [75, 194] width 1 height 1
radio input "true"
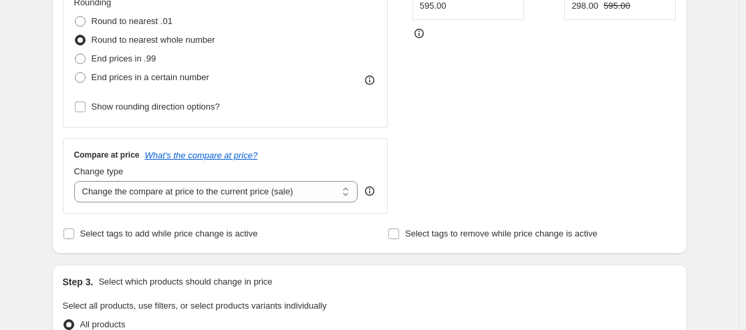
scroll to position [401, 0]
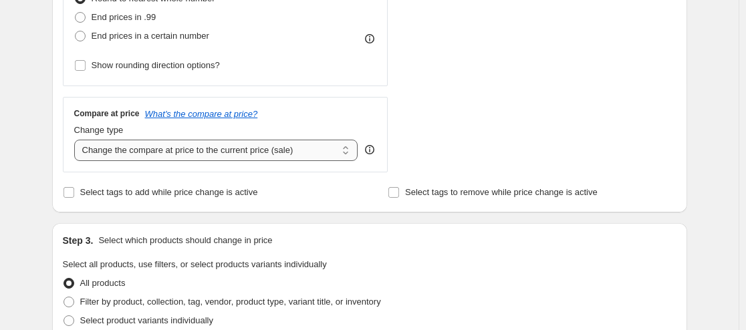
click at [221, 150] on select "Change the compare at price to the current price (sale) Change the compare at p…" at bounding box center [216, 150] width 284 height 21
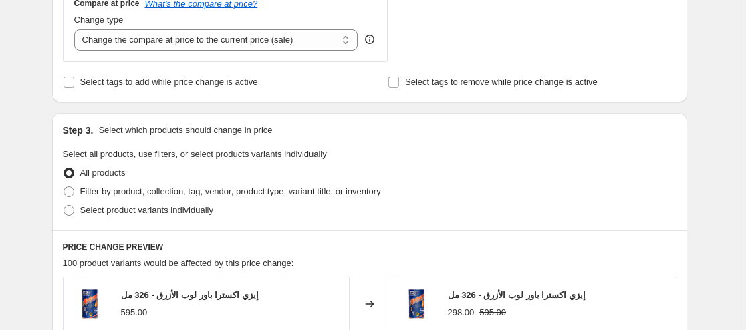
scroll to position [535, 0]
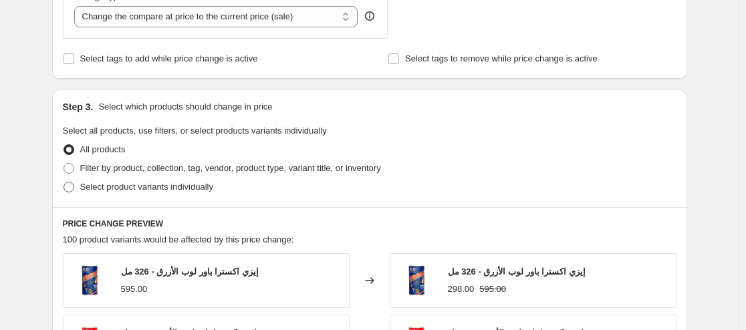
click at [145, 184] on span "Select product variants individually" at bounding box center [146, 187] width 133 height 10
click at [64, 182] on input "Select product variants individually" at bounding box center [63, 182] width 1 height 1
radio input "true"
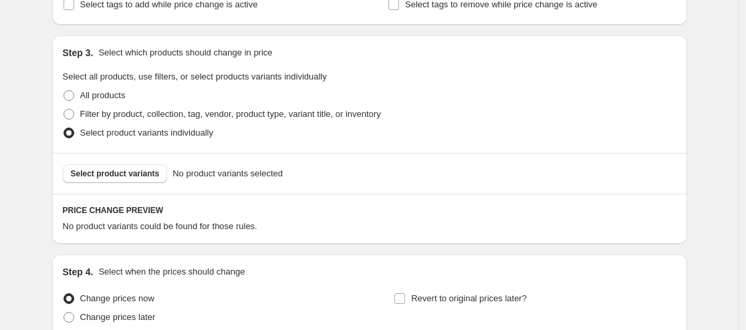
scroll to position [668, 0]
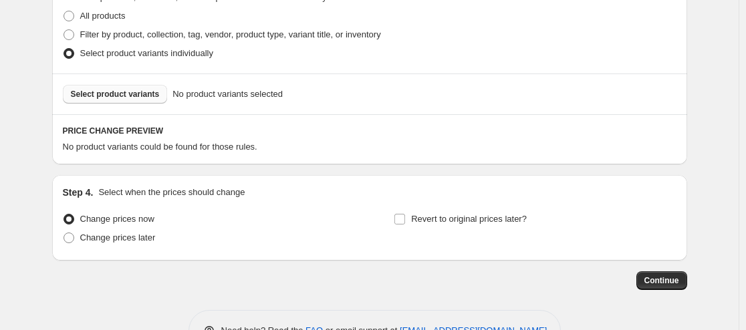
click at [119, 97] on span "Select product variants" at bounding box center [115, 94] width 89 height 11
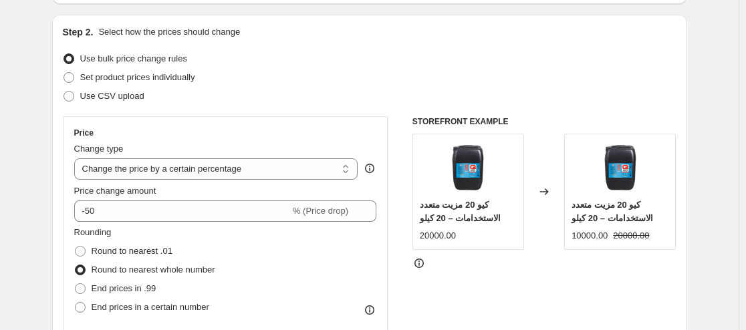
scroll to position [67, 0]
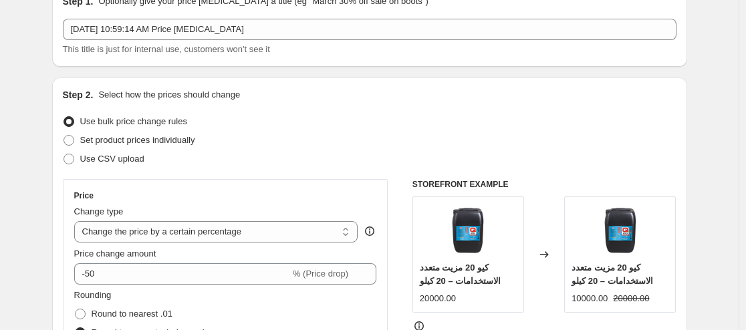
click at [247, 13] on div "Step 1. Optionally give your price [MEDICAL_DATA] a title (eg "March 30% off sa…" at bounding box center [370, 25] width 614 height 61
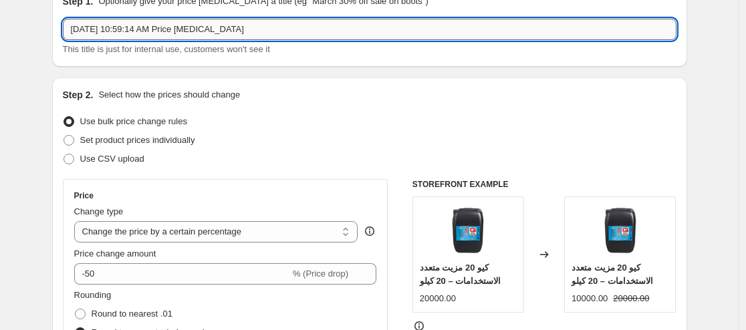
click at [248, 29] on input "[DATE] 10:59:14 AM Price [MEDICAL_DATA]" at bounding box center [370, 29] width 614 height 21
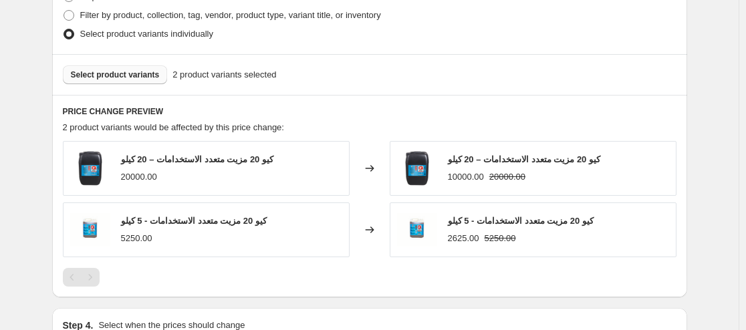
scroll to position [863, 0]
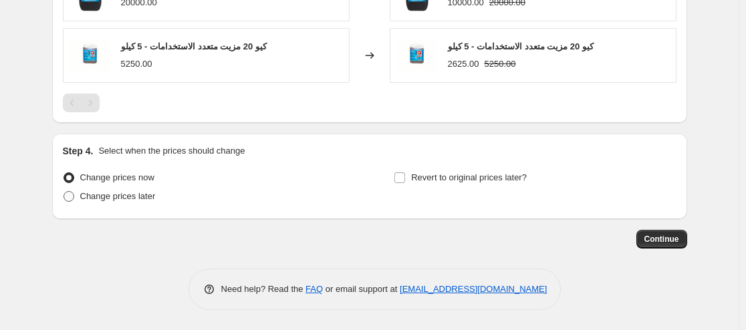
type input "[PERSON_NAME]"
click at [140, 191] on span "Change prices later" at bounding box center [118, 196] width 76 height 10
click at [64, 191] on input "Change prices later" at bounding box center [63, 191] width 1 height 1
radio input "true"
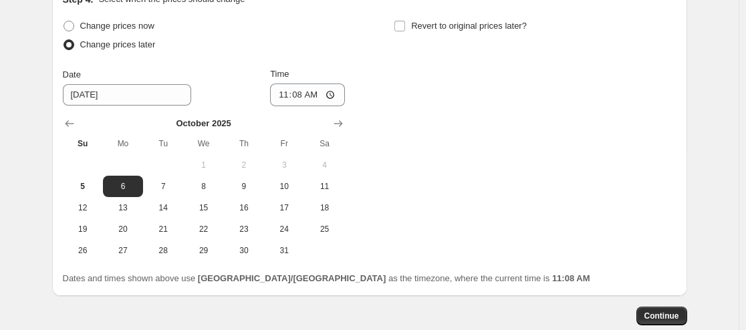
scroll to position [1091, 0]
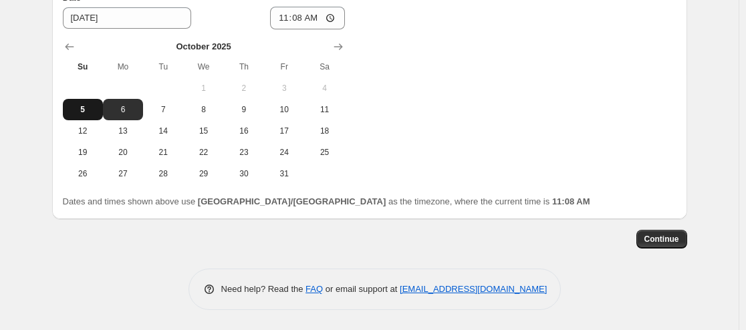
click at [86, 113] on span "5" at bounding box center [82, 109] width 29 height 11
type input "[DATE]"
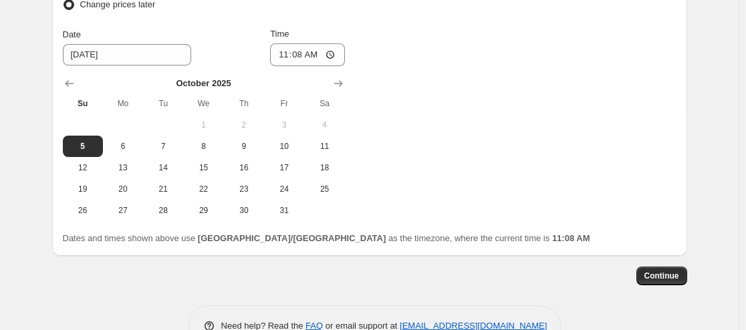
scroll to position [1025, 0]
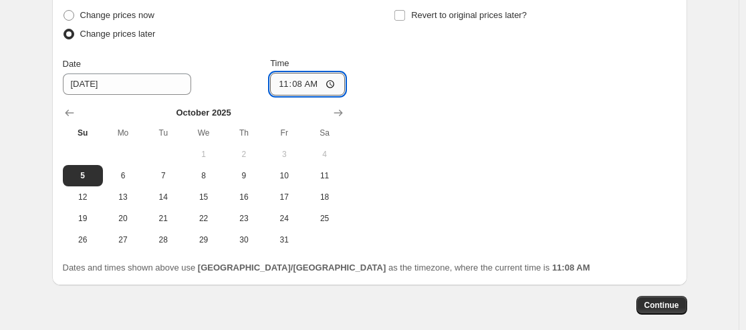
click at [299, 92] on input "11:08" at bounding box center [307, 84] width 75 height 23
click at [337, 88] on input "11:08" at bounding box center [307, 84] width 75 height 23
type input "23:59"
click at [459, 138] on div "Change prices now Change prices later Date [DATE] Time 23:59 [DATE] Su Mo Tu We…" at bounding box center [370, 128] width 614 height 245
click at [676, 309] on span "Continue" at bounding box center [661, 305] width 35 height 11
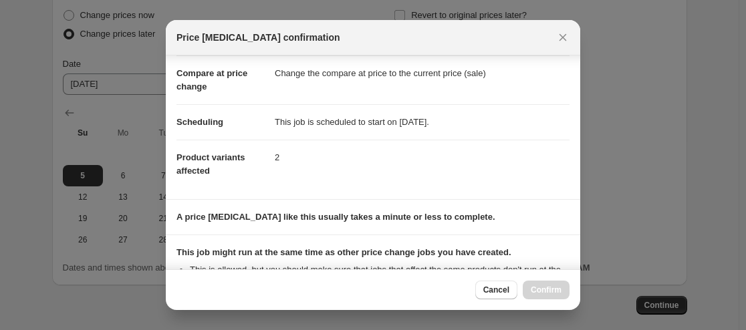
scroll to position [217, 0]
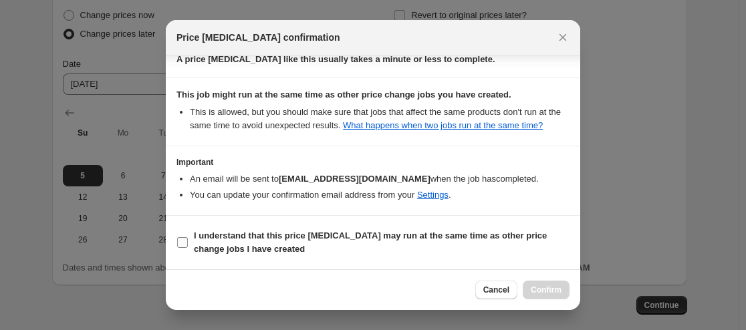
click at [212, 232] on b "I understand that this price [MEDICAL_DATA] may run at the same time as other p…" at bounding box center [370, 242] width 353 height 23
click at [188, 237] on input "I understand that this price [MEDICAL_DATA] may run at the same time as other p…" at bounding box center [182, 242] width 11 height 11
checkbox input "true"
click at [539, 289] on span "Confirm" at bounding box center [546, 290] width 31 height 11
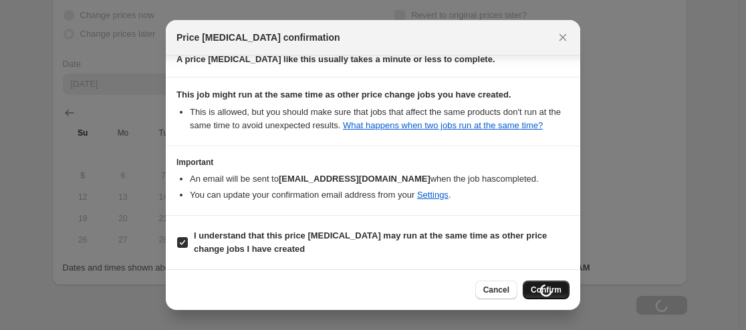
scroll to position [1025, 0]
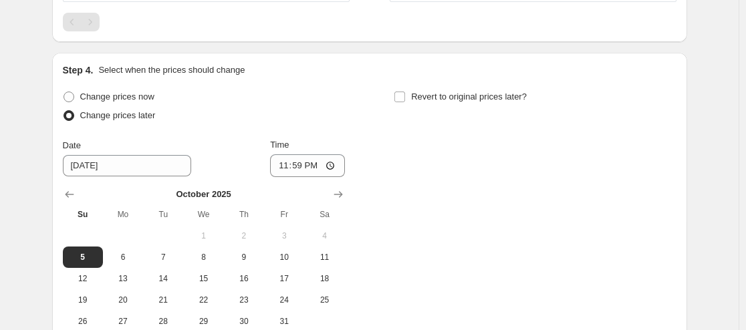
click at [477, 164] on div "Change prices now Change prices later Date [DATE] Time 23:59 [DATE] Su Mo Tu We…" at bounding box center [370, 210] width 614 height 245
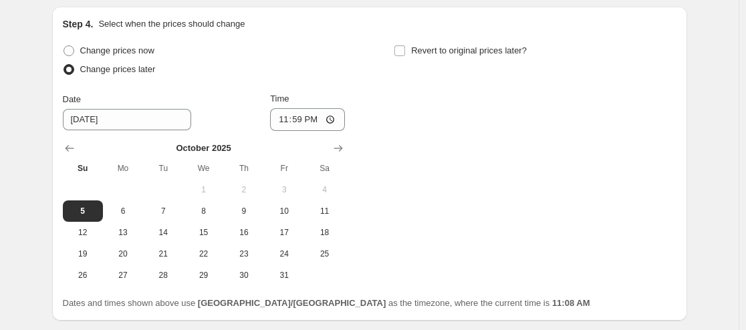
scroll to position [1091, 0]
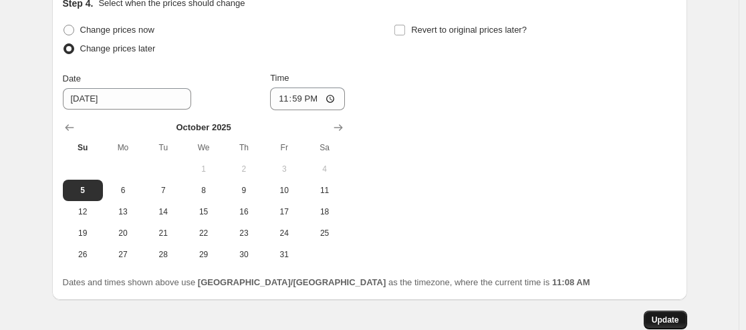
click at [676, 317] on span "Update" at bounding box center [665, 320] width 27 height 11
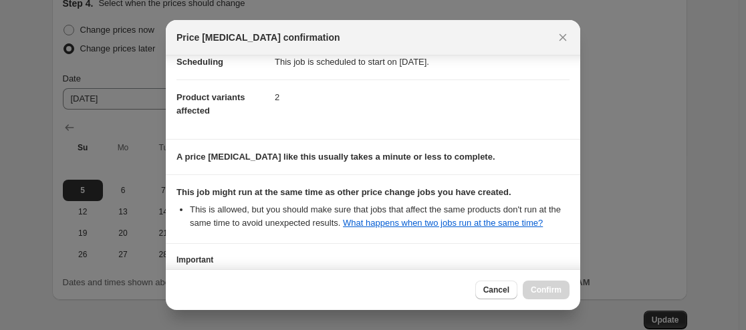
scroll to position [217, 0]
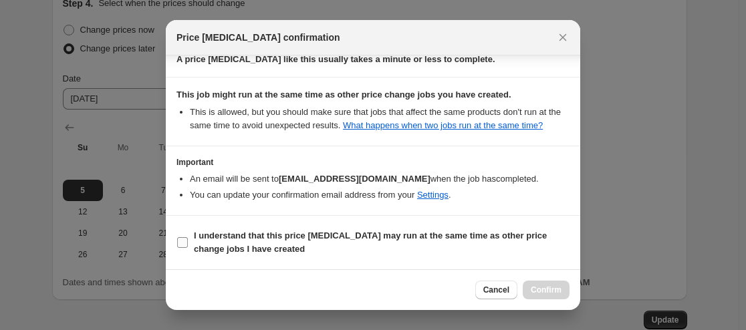
click at [243, 229] on span "I understand that this price [MEDICAL_DATA] may run at the same time as other p…" at bounding box center [382, 242] width 376 height 27
click at [188, 237] on input "I understand that this price [MEDICAL_DATA] may run at the same time as other p…" at bounding box center [182, 242] width 11 height 11
checkbox input "true"
click at [560, 287] on span "Confirm" at bounding box center [546, 290] width 31 height 11
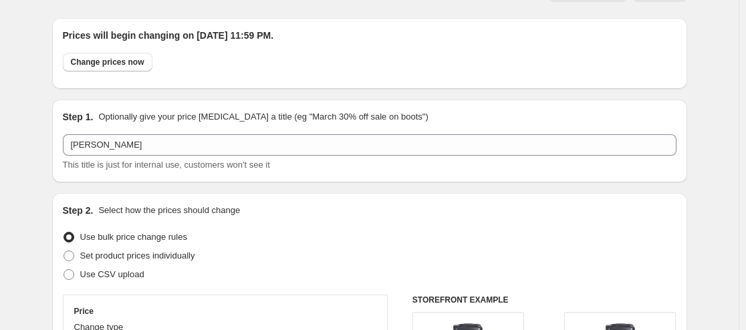
scroll to position [0, 0]
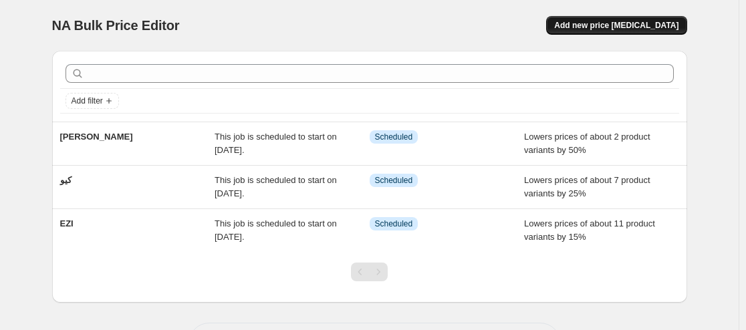
click at [602, 25] on span "Add new price [MEDICAL_DATA]" at bounding box center [616, 25] width 124 height 11
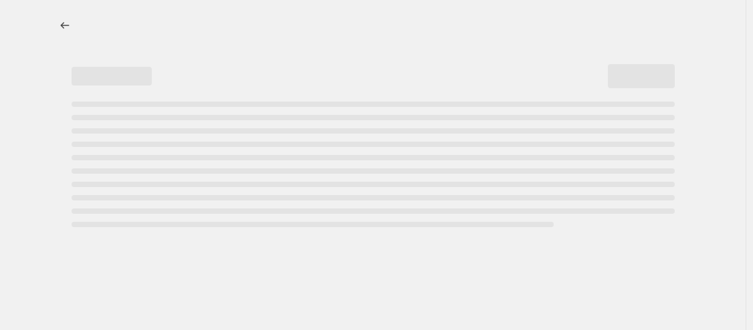
select select "percentage"
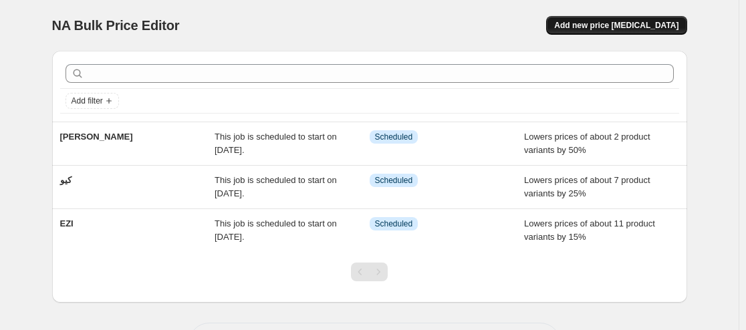
click at [658, 20] on button "Add new price [MEDICAL_DATA]" at bounding box center [616, 25] width 140 height 19
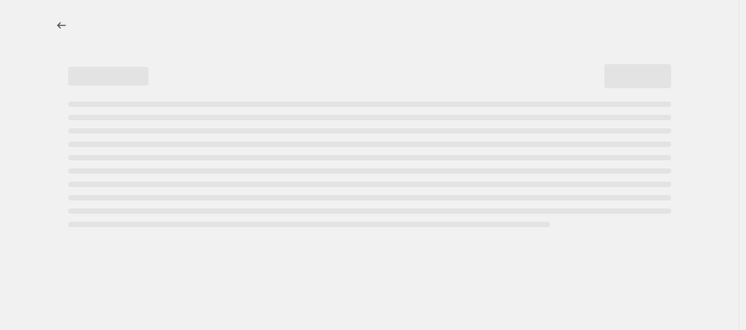
select select "percentage"
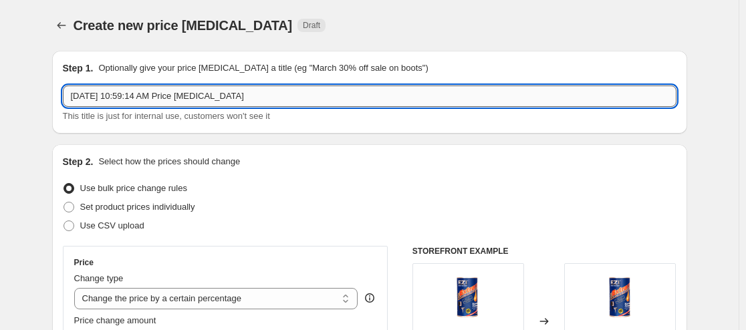
click at [215, 98] on input "[DATE] 10:59:14 AM Price [MEDICAL_DATA]" at bounding box center [370, 96] width 614 height 21
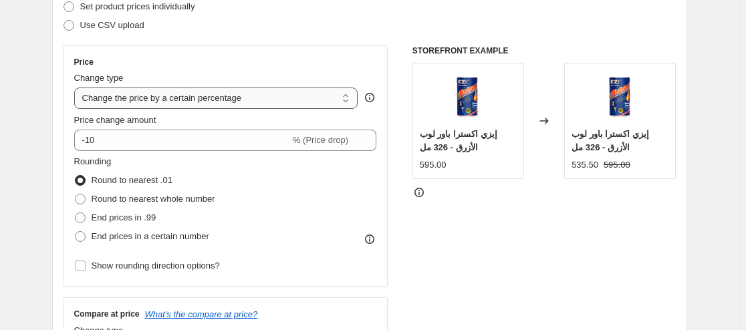
scroll to position [134, 0]
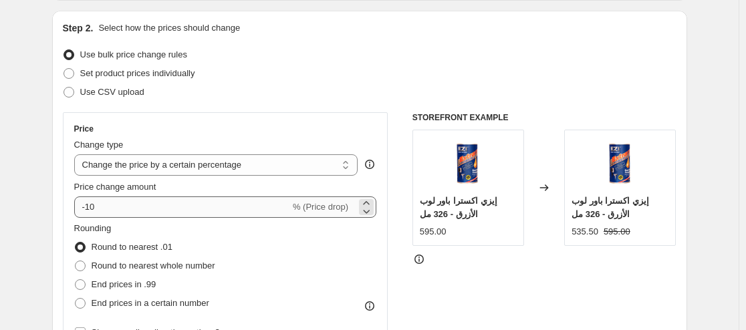
type input "واكس"
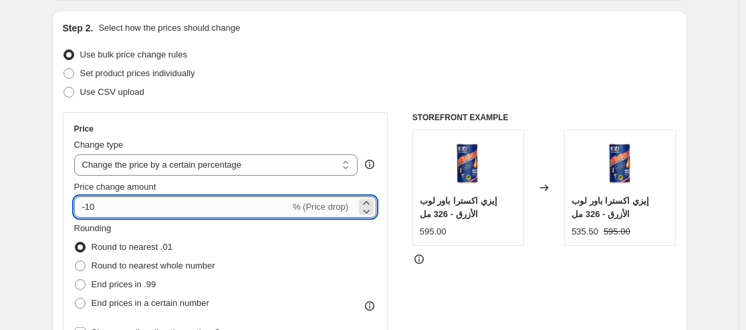
click at [148, 213] on input "-10" at bounding box center [182, 207] width 216 height 21
click at [200, 152] on div "Change type" at bounding box center [216, 144] width 284 height 13
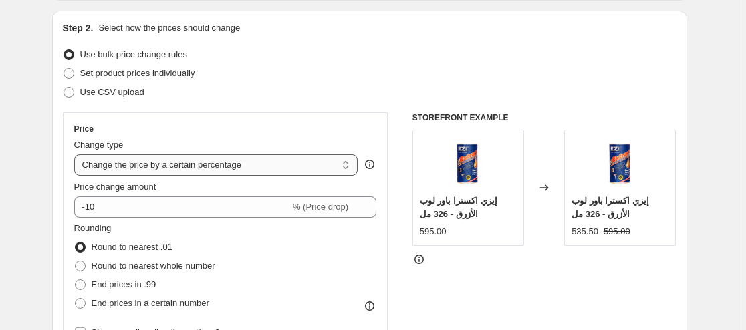
click at [195, 171] on select "Change the price to a certain amount Change the price by a certain amount Chang…" at bounding box center [216, 164] width 284 height 21
select select "to"
click at [77, 154] on select "Change the price to a certain amount Change the price by a certain amount Chang…" at bounding box center [216, 164] width 284 height 21
type input "80.00"
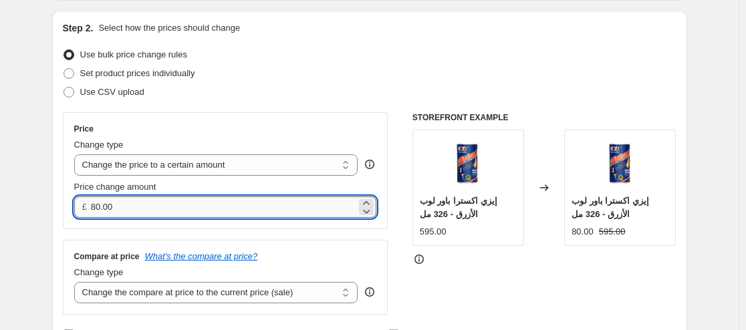
click at [198, 208] on input "80.00" at bounding box center [223, 207] width 265 height 21
type input "0.00"
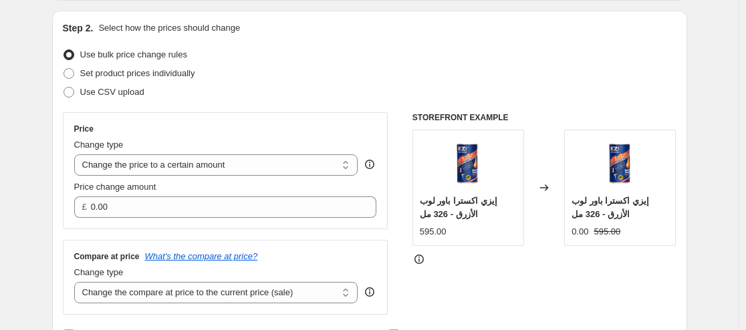
click at [321, 66] on div "Set product prices individually" at bounding box center [370, 73] width 614 height 19
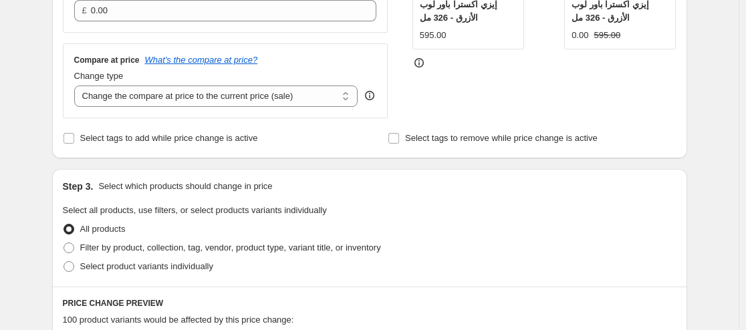
scroll to position [334, 0]
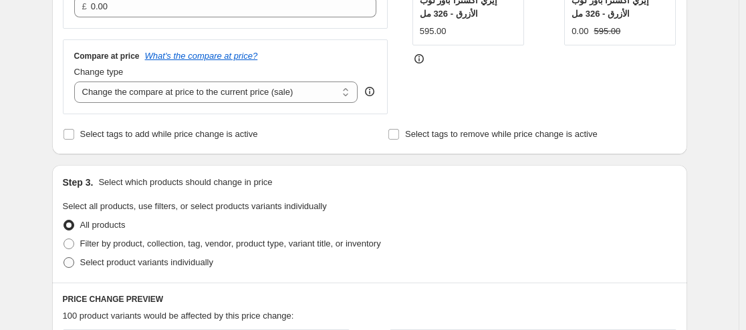
click at [104, 263] on span "Select product variants individually" at bounding box center [146, 262] width 133 height 10
click at [64, 258] on input "Select product variants individually" at bounding box center [63, 257] width 1 height 1
radio input "true"
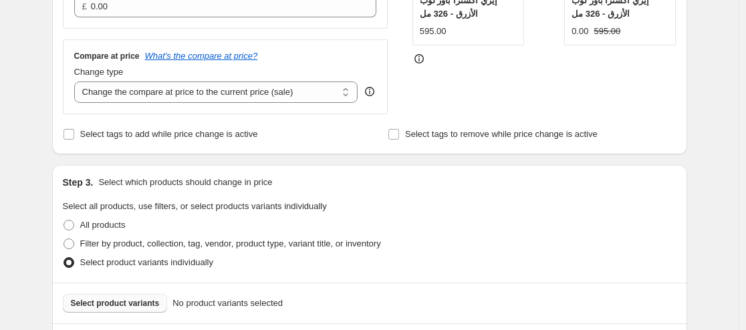
click at [140, 303] on span "Select product variants" at bounding box center [115, 303] width 89 height 11
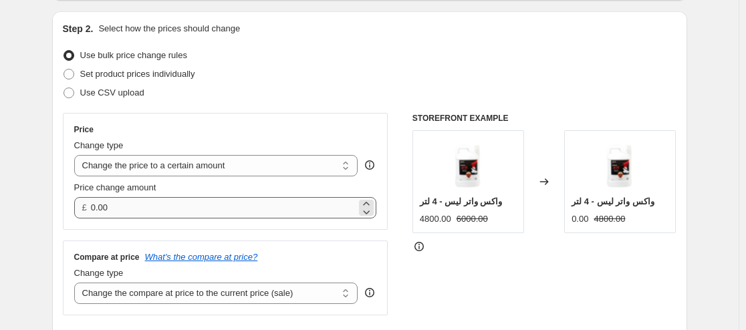
scroll to position [134, 0]
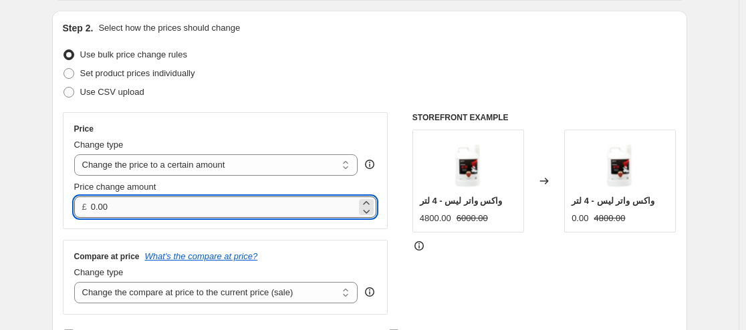
click at [174, 199] on input "0.00" at bounding box center [223, 207] width 265 height 21
type input "0"
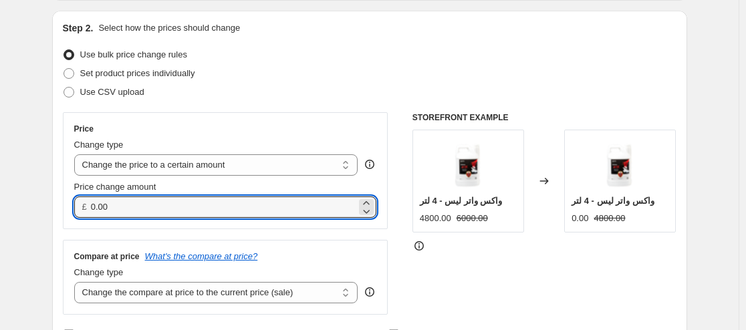
click at [319, 84] on div "Use CSV upload" at bounding box center [370, 92] width 614 height 19
click at [181, 207] on input "0.00" at bounding box center [223, 207] width 265 height 21
type input "0"
type input "1999.00"
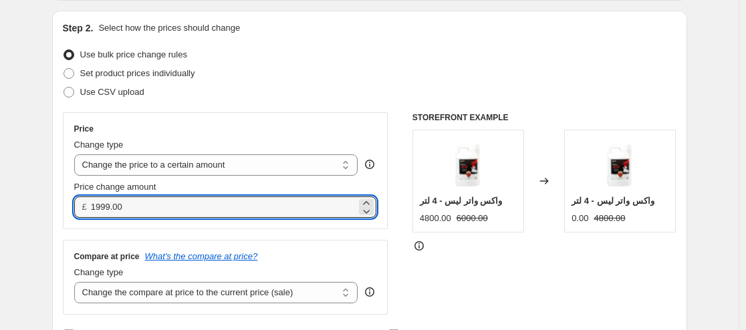
click at [311, 84] on div "Use CSV upload" at bounding box center [370, 92] width 614 height 19
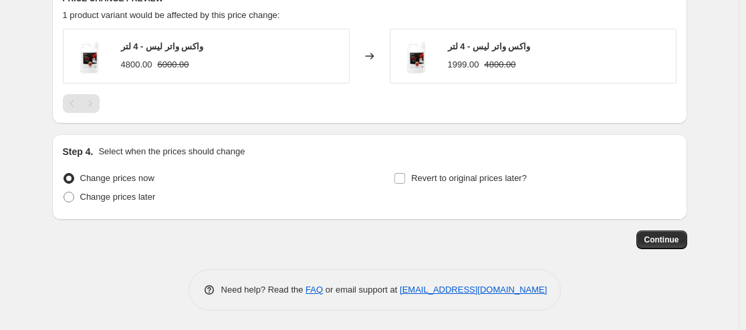
scroll to position [677, 0]
click at [133, 204] on label "Change prices later" at bounding box center [109, 196] width 93 height 19
click at [64, 192] on input "Change prices later" at bounding box center [63, 191] width 1 height 1
radio input "true"
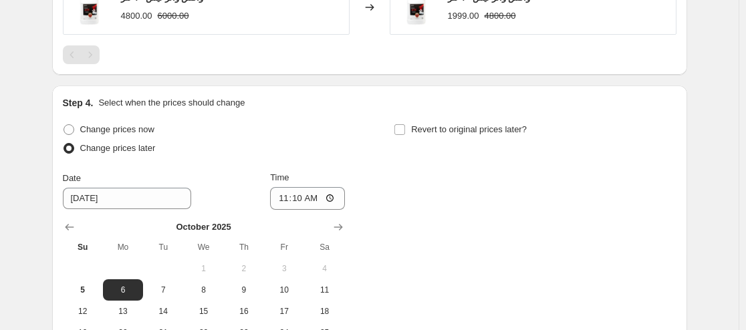
scroll to position [744, 0]
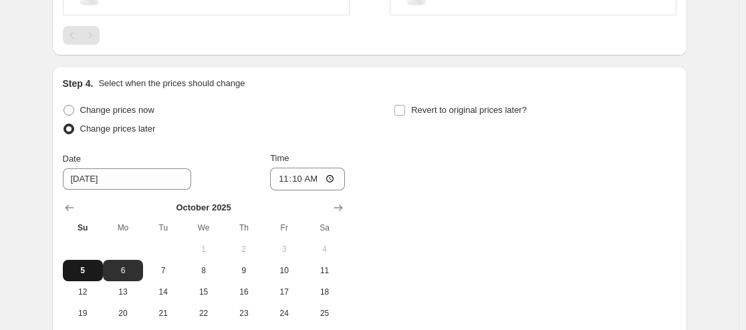
click at [91, 272] on span "5" at bounding box center [82, 270] width 29 height 11
type input "[DATE]"
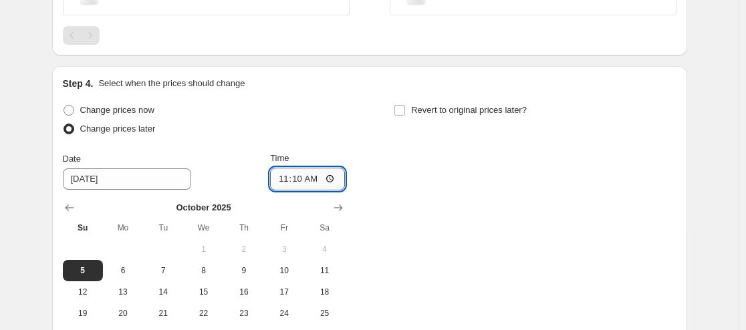
click at [332, 181] on input "11:10" at bounding box center [307, 179] width 75 height 23
type input "23:59"
click at [422, 217] on div "Change prices now Change prices later Date [DATE] Time 23:59 [DATE] Su Mo Tu We…" at bounding box center [370, 223] width 614 height 245
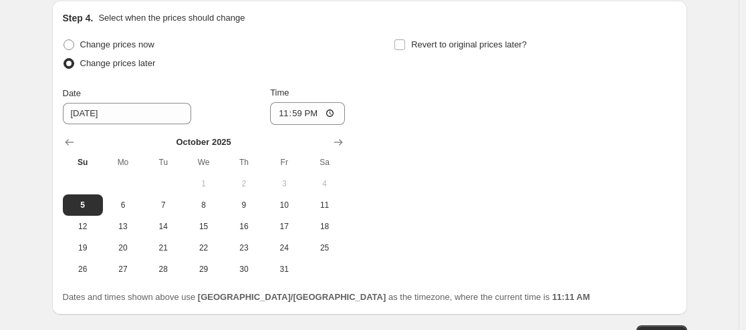
scroll to position [906, 0]
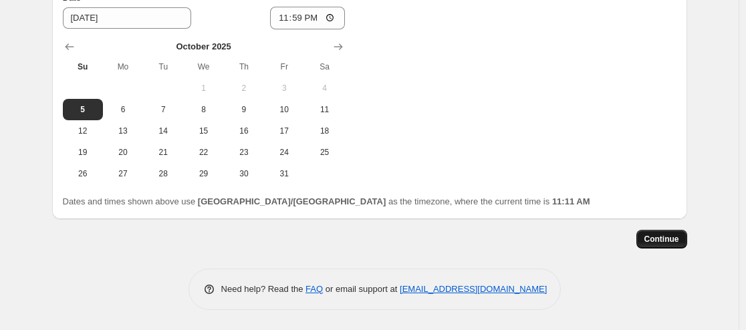
click at [667, 231] on button "Continue" at bounding box center [661, 239] width 51 height 19
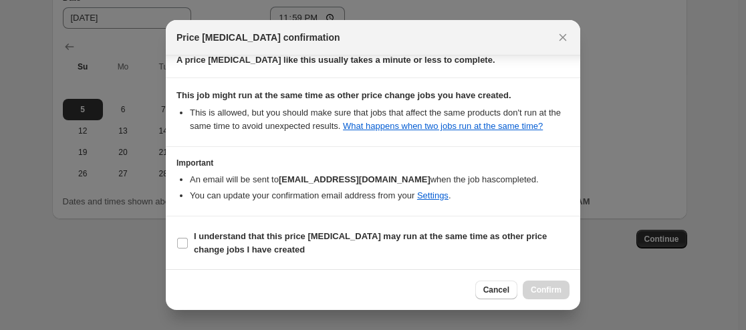
scroll to position [217, 0]
click at [189, 237] on label "I understand that this price [MEDICAL_DATA] may run at the same time as other p…" at bounding box center [372, 243] width 393 height 32
click at [188, 237] on input "I understand that this price [MEDICAL_DATA] may run at the same time as other p…" at bounding box center [182, 242] width 11 height 11
checkbox input "true"
click at [538, 284] on button "Confirm" at bounding box center [546, 290] width 47 height 19
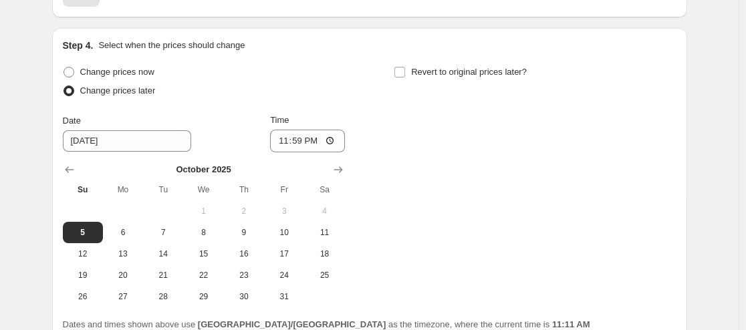
scroll to position [987, 0]
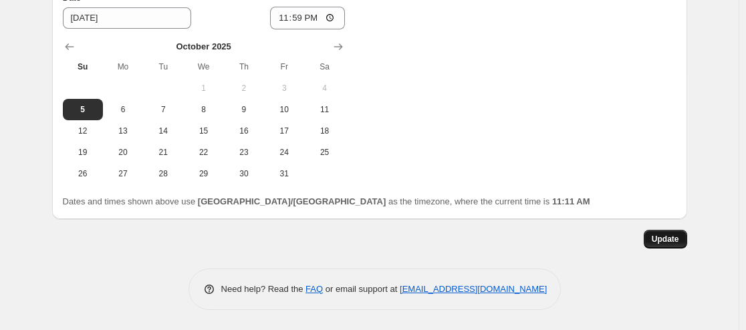
click at [676, 241] on span "Update" at bounding box center [665, 239] width 27 height 11
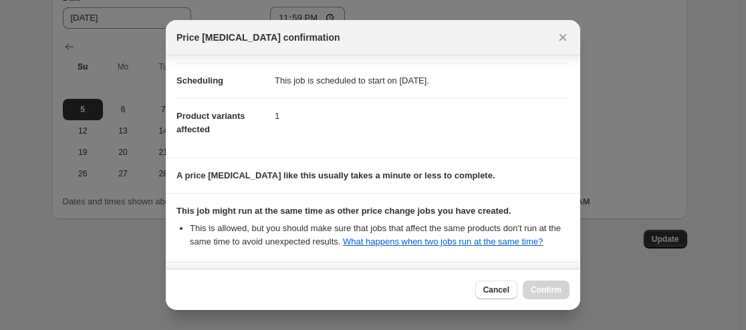
scroll to position [217, 0]
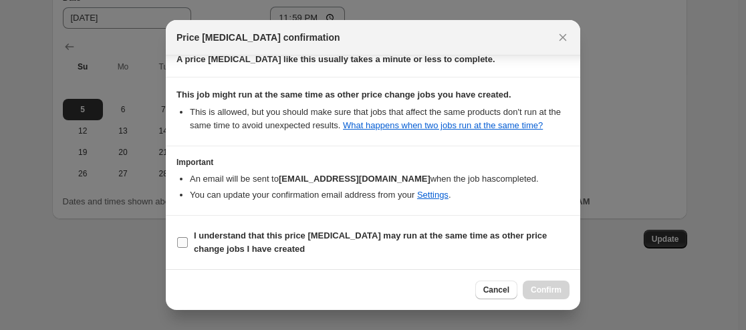
click at [223, 231] on b "I understand that this price [MEDICAL_DATA] may run at the same time as other p…" at bounding box center [370, 242] width 353 height 23
click at [188, 237] on input "I understand that this price [MEDICAL_DATA] may run at the same time as other p…" at bounding box center [182, 242] width 11 height 11
checkbox input "true"
click at [557, 283] on button "Confirm" at bounding box center [546, 290] width 47 height 19
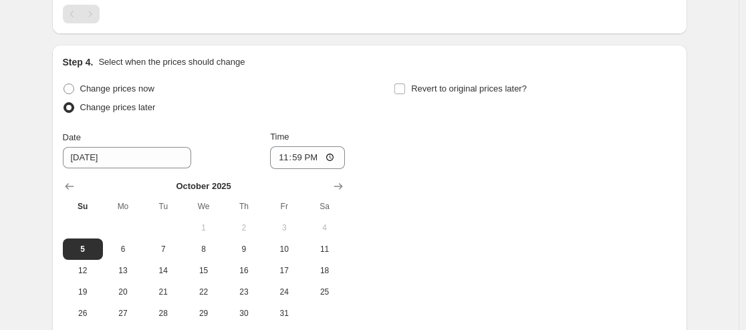
scroll to position [987, 0]
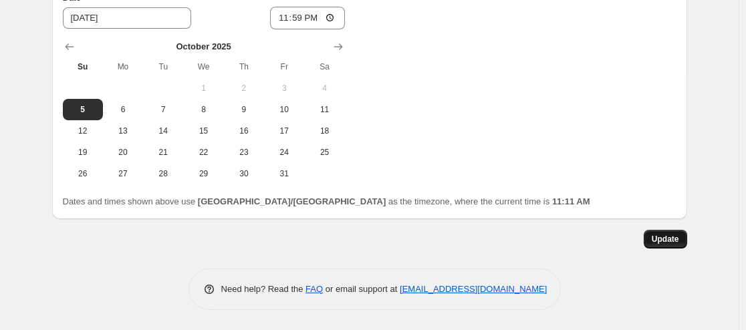
click at [672, 246] on button "Update" at bounding box center [665, 239] width 43 height 19
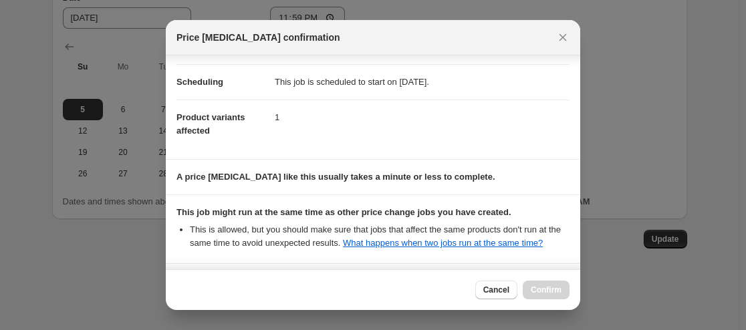
scroll to position [217, 0]
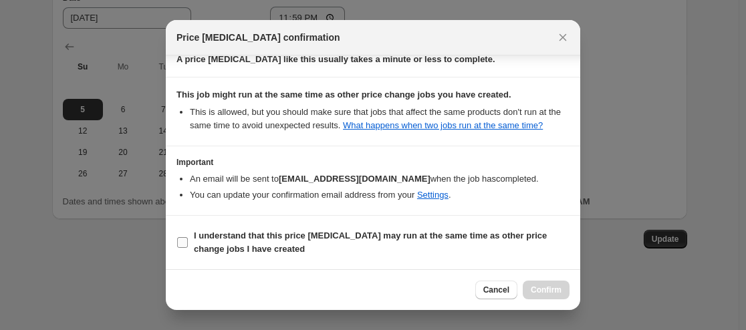
click at [211, 235] on b "I understand that this price [MEDICAL_DATA] may run at the same time as other p…" at bounding box center [370, 242] width 353 height 23
click at [188, 237] on input "I understand that this price [MEDICAL_DATA] may run at the same time as other p…" at bounding box center [182, 242] width 11 height 11
checkbox input "true"
click at [564, 285] on button "Confirm" at bounding box center [546, 290] width 47 height 19
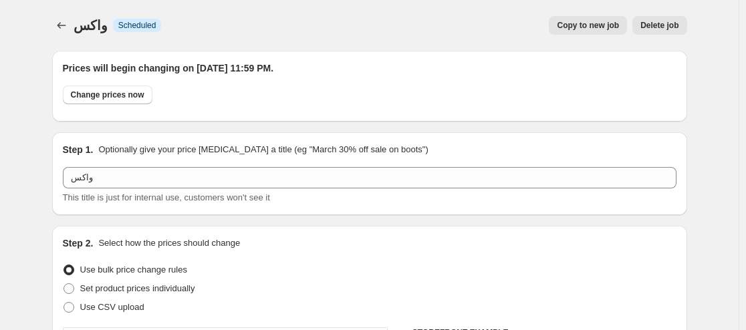
scroll to position [987, 0]
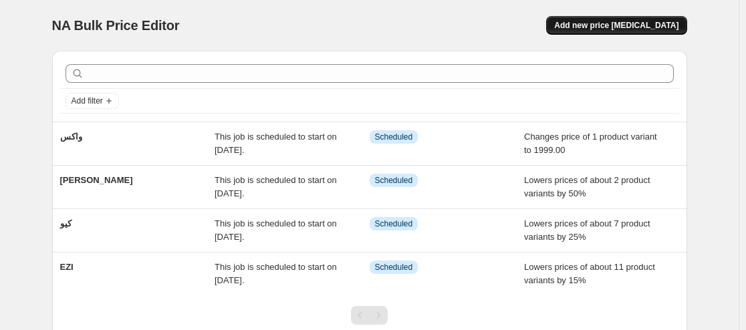
click at [672, 29] on span "Add new price [MEDICAL_DATA]" at bounding box center [616, 25] width 124 height 11
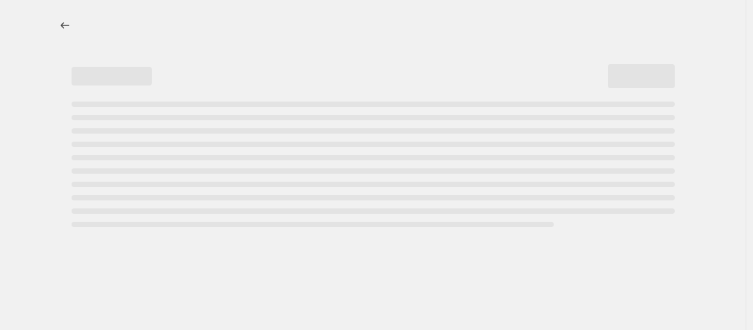
select select "percentage"
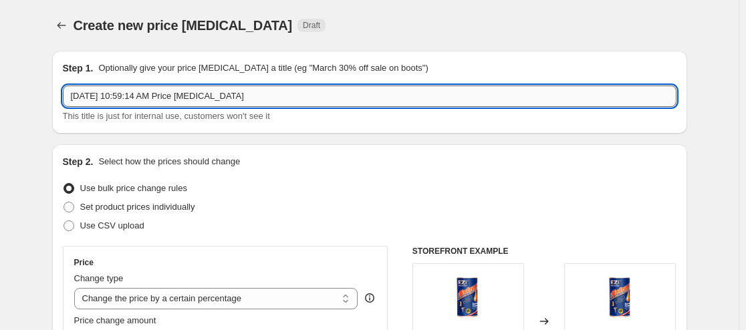
click at [255, 96] on input "[DATE] 10:59:14 AM Price [MEDICAL_DATA]" at bounding box center [370, 96] width 614 height 21
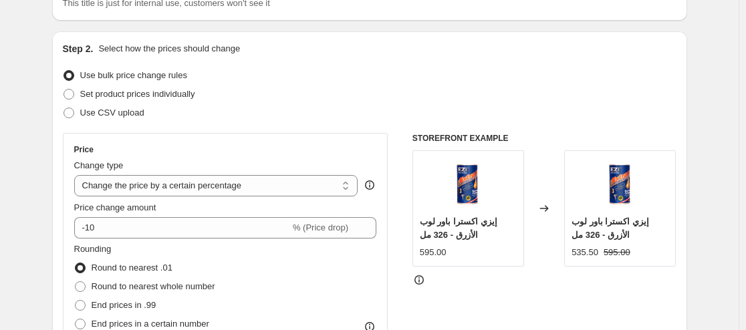
scroll to position [134, 0]
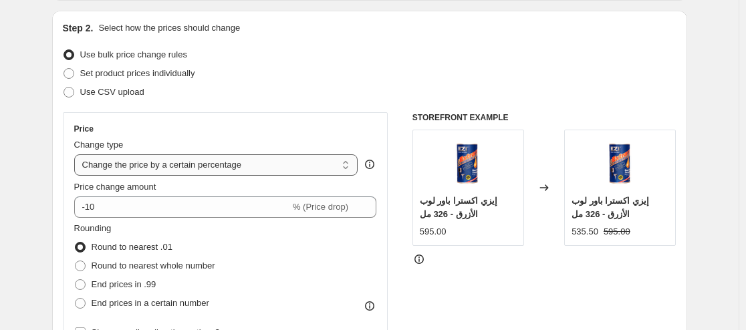
type input "نانو"
click at [200, 158] on select "Change the price to a certain amount Change the price by a certain amount Chang…" at bounding box center [216, 164] width 284 height 21
select select "to"
click at [77, 154] on select "Change the price to a certain amount Change the price by a certain amount Chang…" at bounding box center [216, 164] width 284 height 21
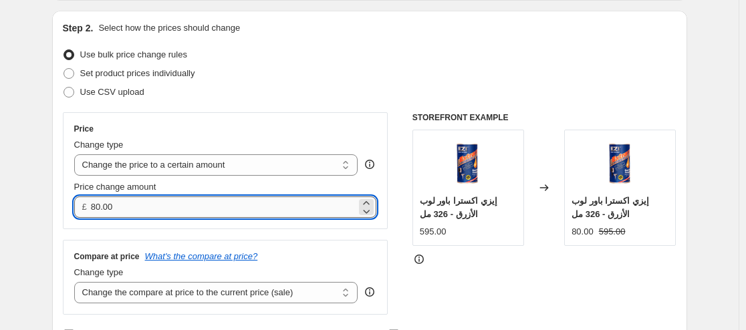
click at [171, 213] on input "80.00" at bounding box center [223, 207] width 265 height 21
type input "8"
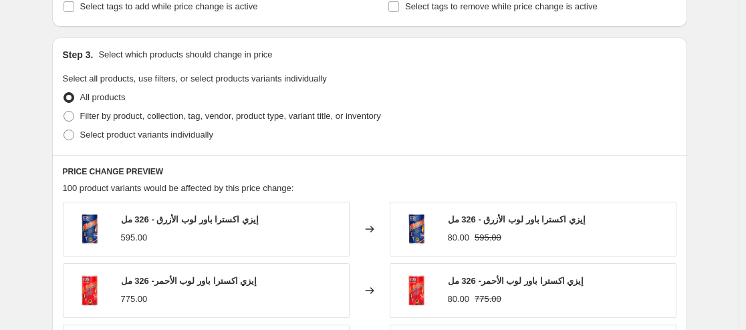
scroll to position [468, 0]
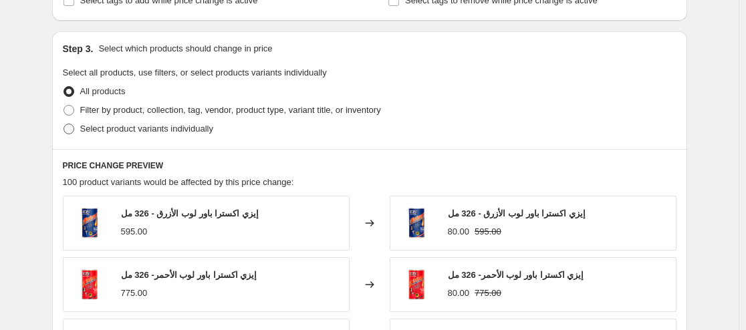
type input "0.00"
click at [108, 134] on span "Select product variants individually" at bounding box center [146, 129] width 133 height 10
click at [64, 124] on input "Select product variants individually" at bounding box center [63, 124] width 1 height 1
radio input "true"
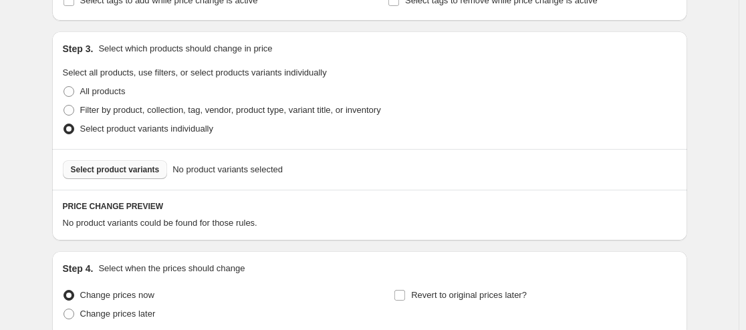
click at [82, 162] on button "Select product variants" at bounding box center [115, 169] width 105 height 19
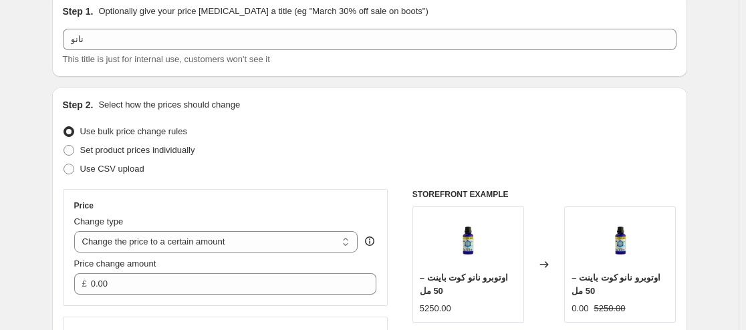
scroll to position [134, 0]
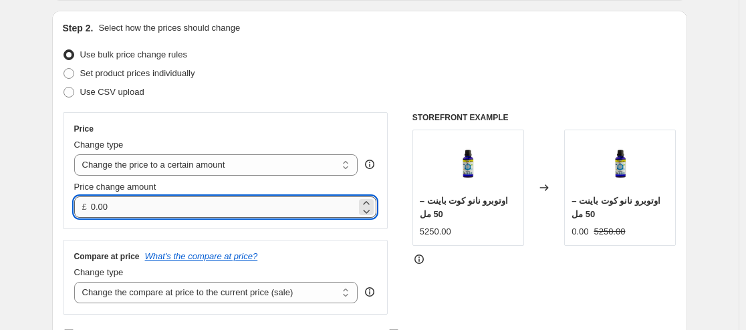
click at [221, 204] on input "0.00" at bounding box center [223, 207] width 265 height 21
type input "0"
type input "999.99"
click at [328, 80] on div "Set product prices individually" at bounding box center [370, 73] width 614 height 19
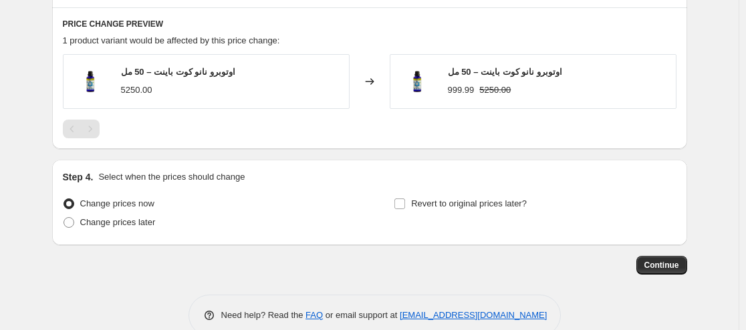
scroll to position [668, 0]
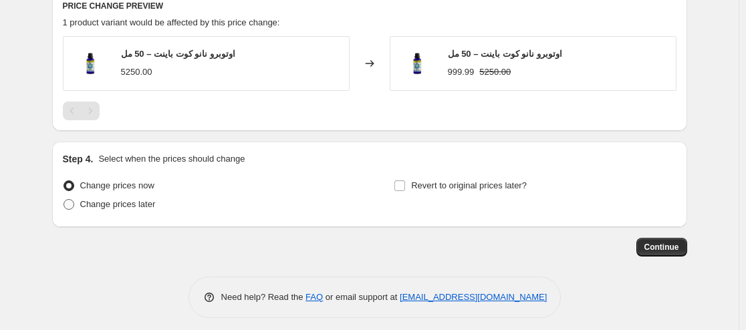
click at [106, 201] on span "Change prices later" at bounding box center [118, 204] width 76 height 10
click at [64, 200] on input "Change prices later" at bounding box center [63, 199] width 1 height 1
radio input "true"
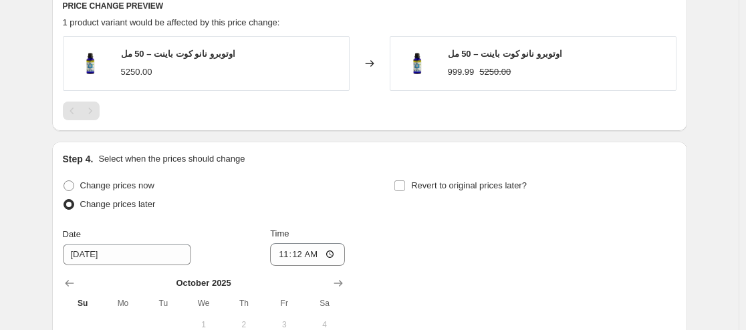
scroll to position [802, 0]
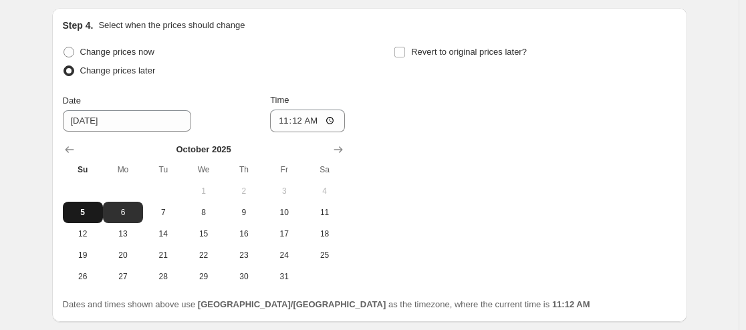
click at [84, 213] on span "5" at bounding box center [82, 212] width 29 height 11
type input "[DATE]"
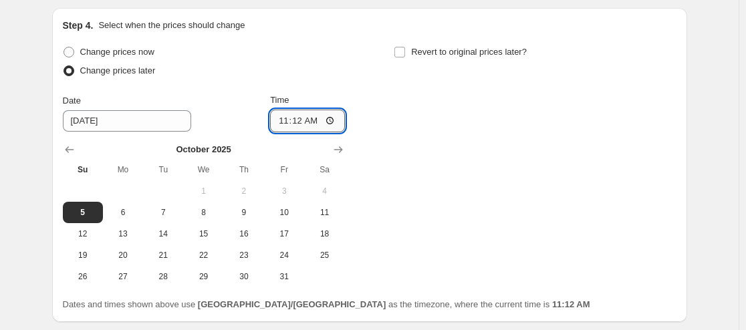
click at [331, 117] on input "11:12" at bounding box center [307, 121] width 75 height 23
type input "23:59"
click at [518, 190] on div "Change prices now Change prices later Date [DATE] Time 23:59 [DATE] Su Mo Tu We…" at bounding box center [370, 165] width 614 height 245
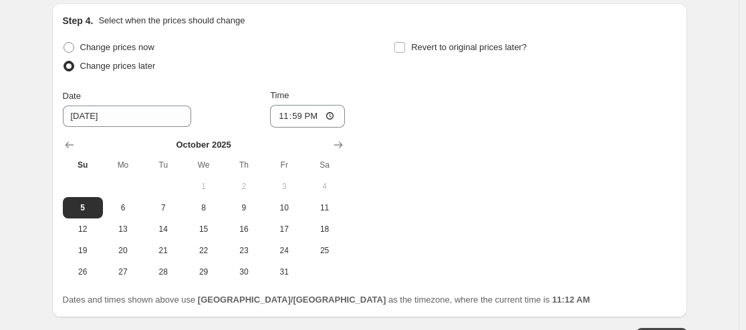
scroll to position [906, 0]
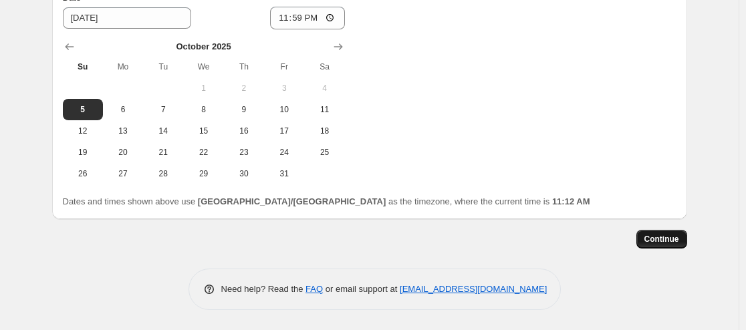
click at [672, 240] on span "Continue" at bounding box center [661, 239] width 35 height 11
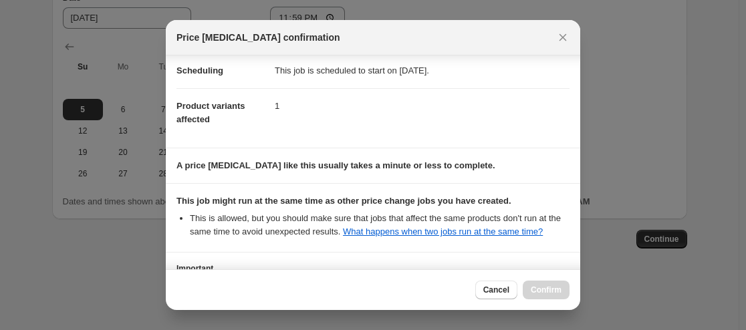
scroll to position [217, 0]
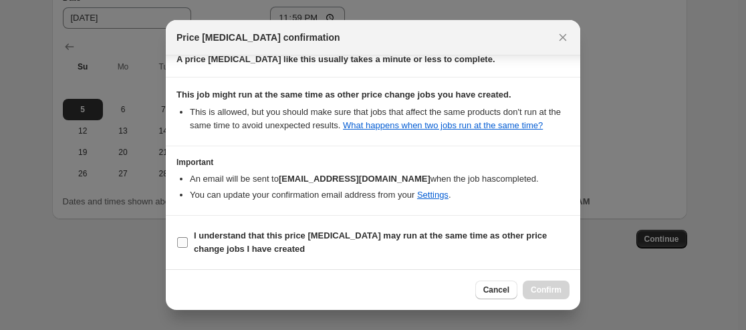
click at [188, 243] on label "I understand that this price [MEDICAL_DATA] may run at the same time as other p…" at bounding box center [372, 243] width 393 height 32
click at [188, 243] on input "I understand that this price [MEDICAL_DATA] may run at the same time as other p…" at bounding box center [182, 242] width 11 height 11
checkbox input "true"
click at [539, 291] on span "Confirm" at bounding box center [546, 290] width 31 height 11
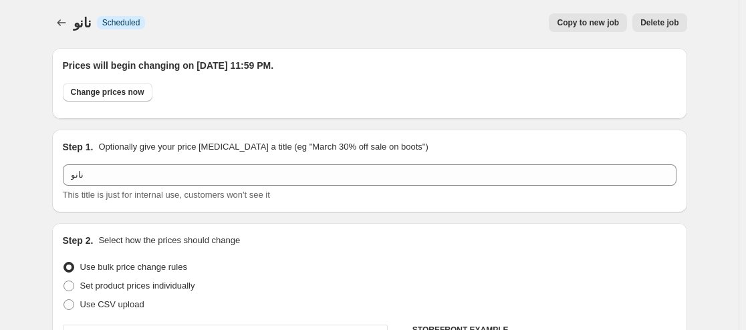
scroll to position [334, 0]
